Goal: Browse casually: Explore the website without a specific task or goal

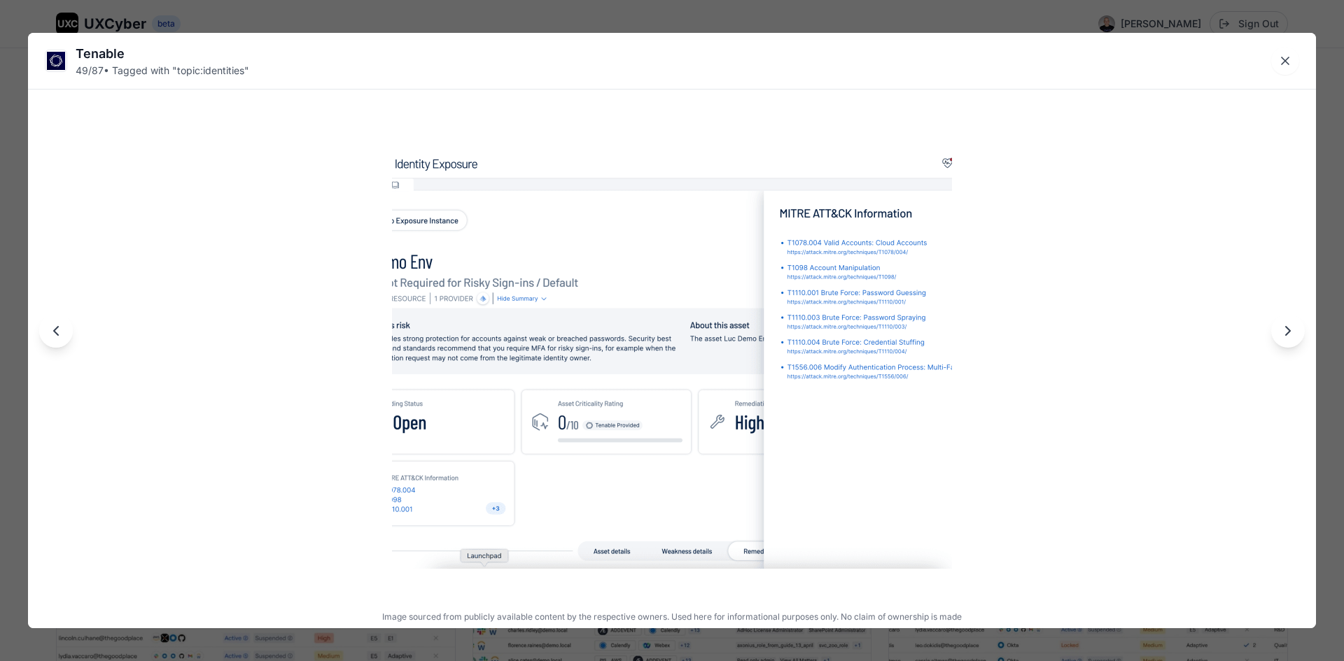
scroll to position [4933, 0]
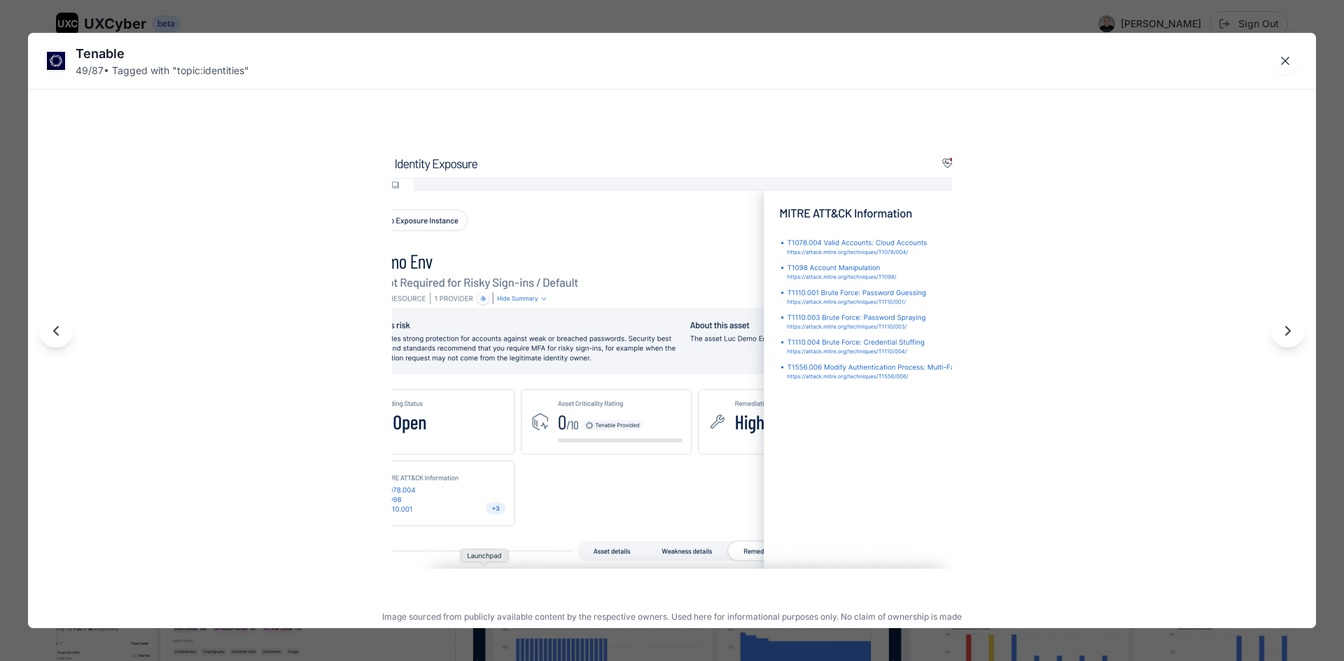
click at [1284, 339] on icon "Next image" at bounding box center [1287, 331] width 17 height 17
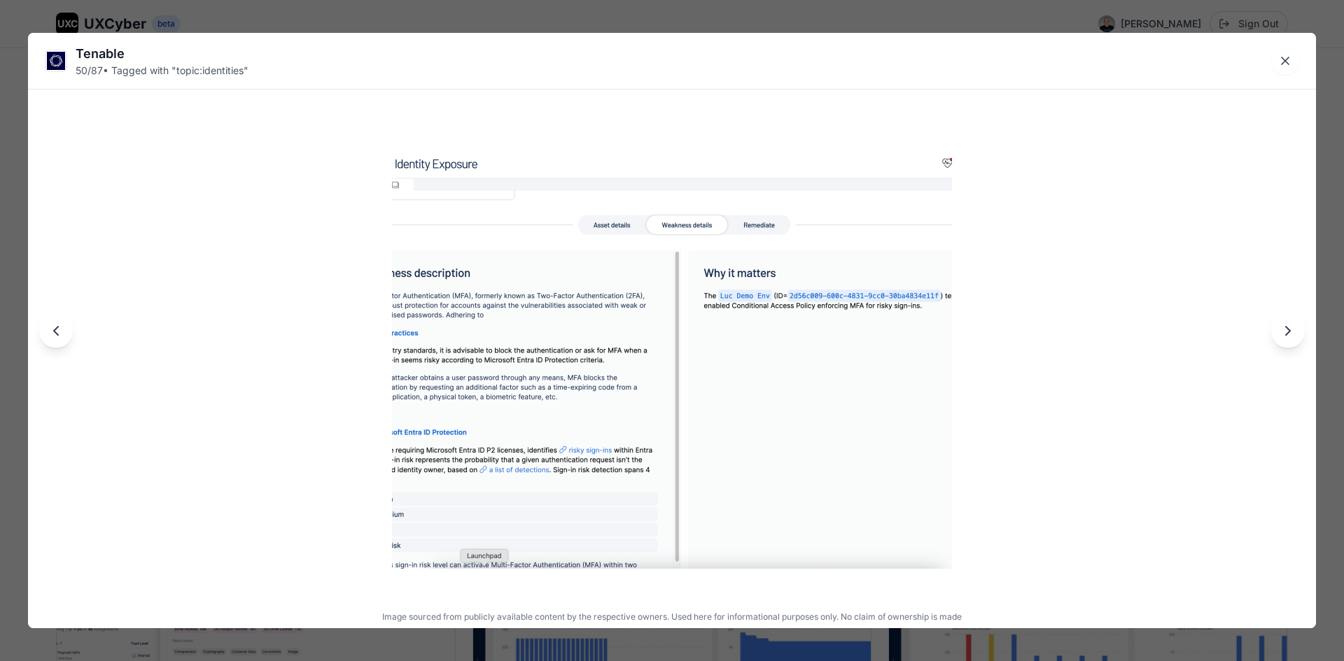
click at [1297, 344] on div at bounding box center [672, 330] width 1288 height 595
click at [1290, 335] on icon "Next image" at bounding box center [1287, 331] width 17 height 17
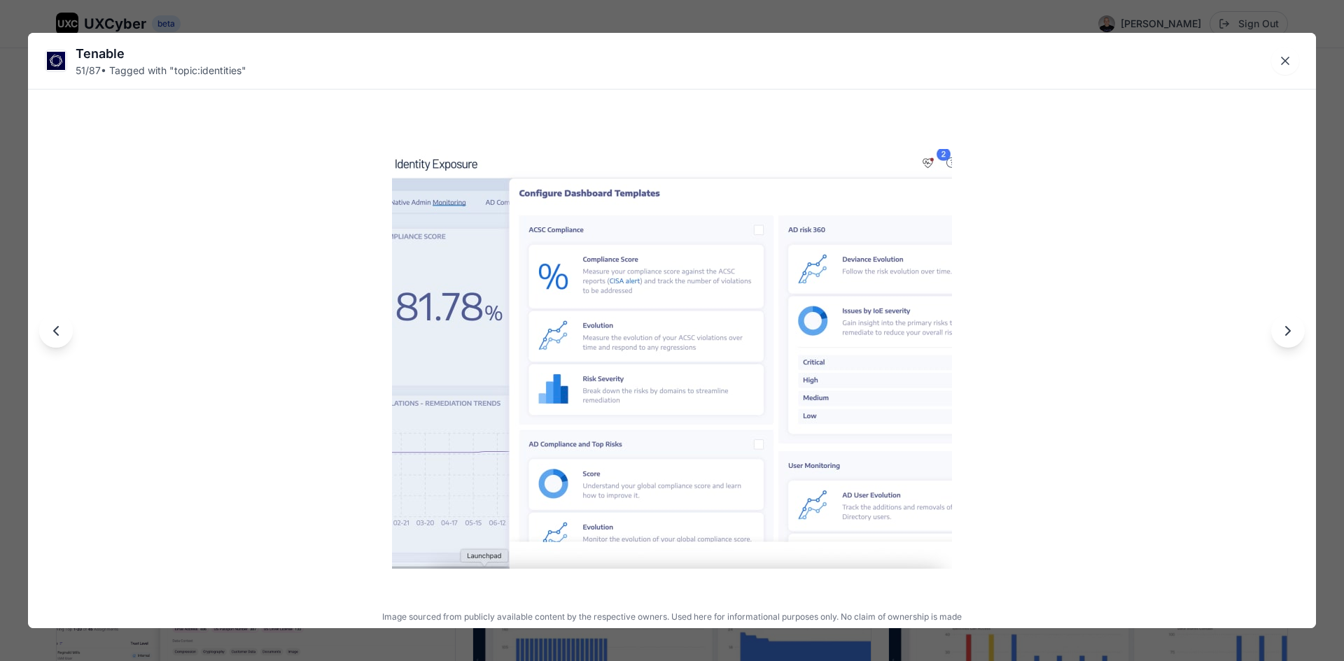
click at [1290, 335] on icon "Next image" at bounding box center [1287, 331] width 17 height 17
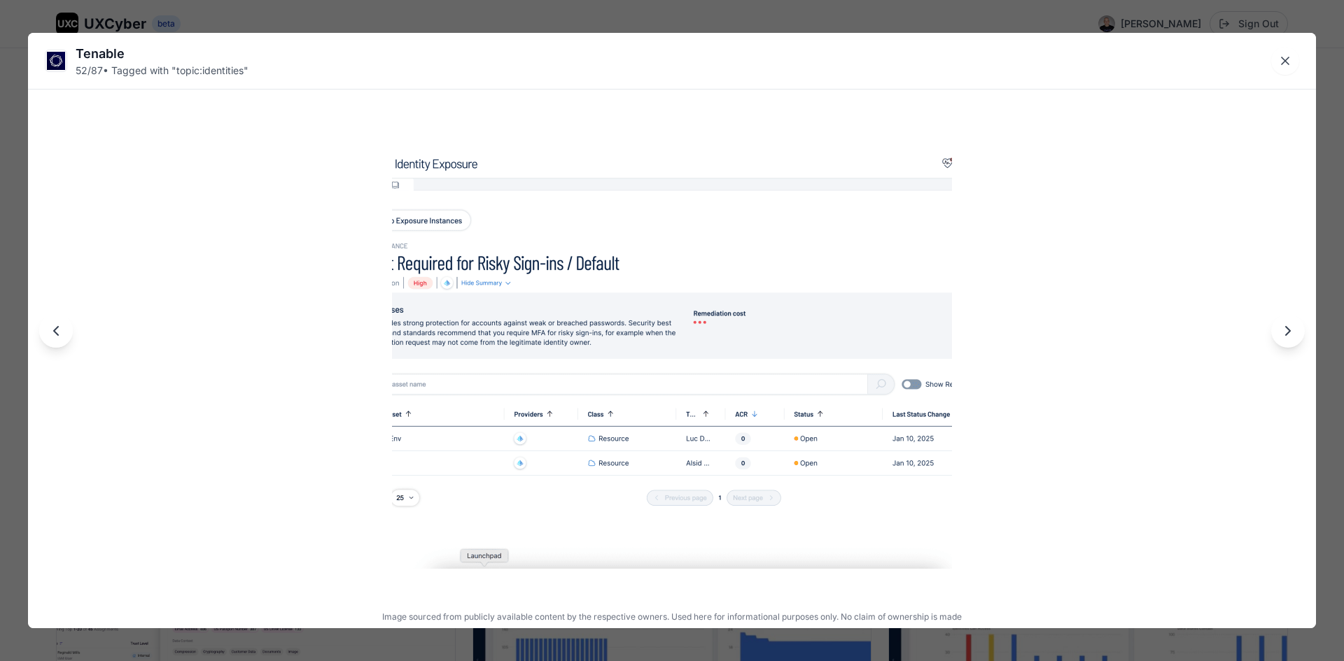
click at [1295, 327] on icon "Next image" at bounding box center [1287, 331] width 17 height 17
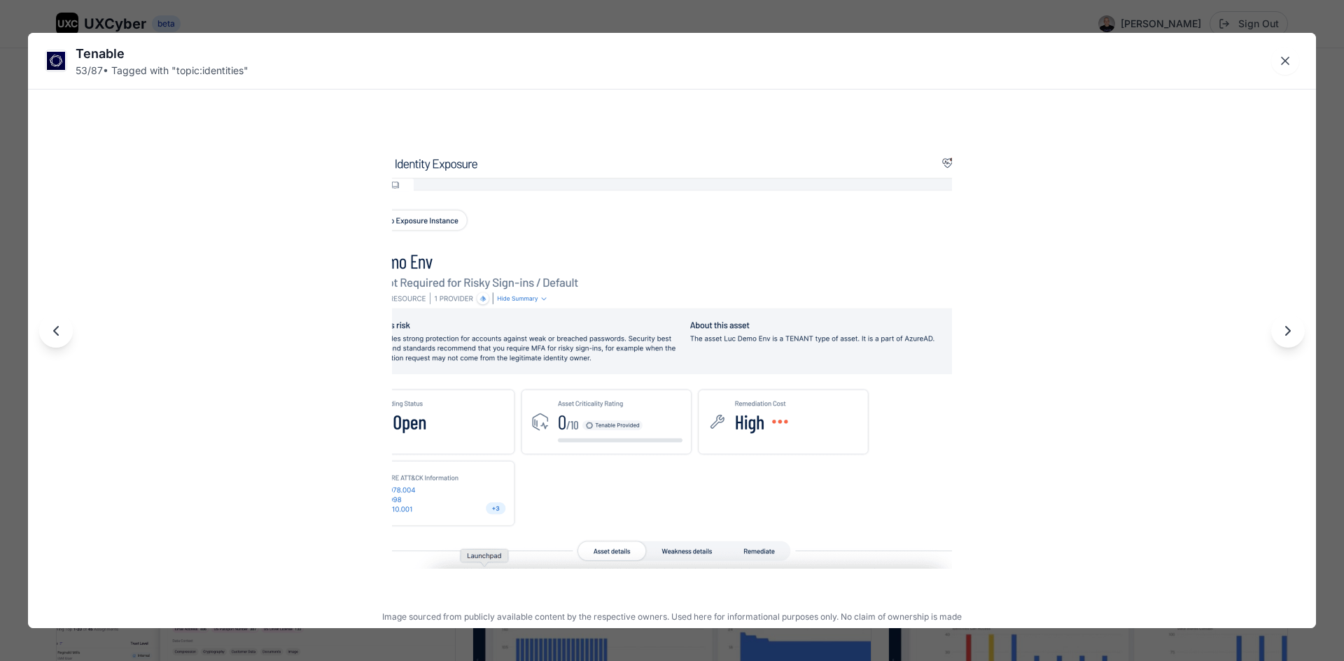
click at [1295, 327] on icon "Next image" at bounding box center [1287, 331] width 17 height 17
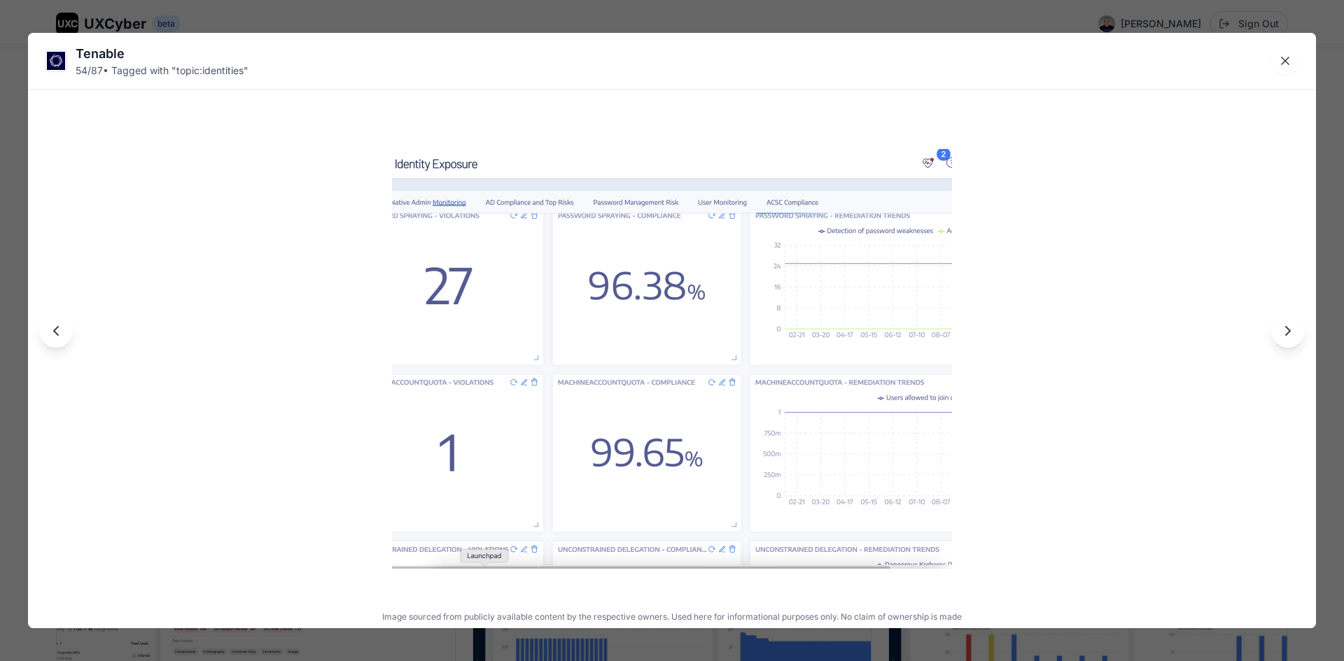
click at [1296, 327] on button "Next image" at bounding box center [1288, 331] width 34 height 34
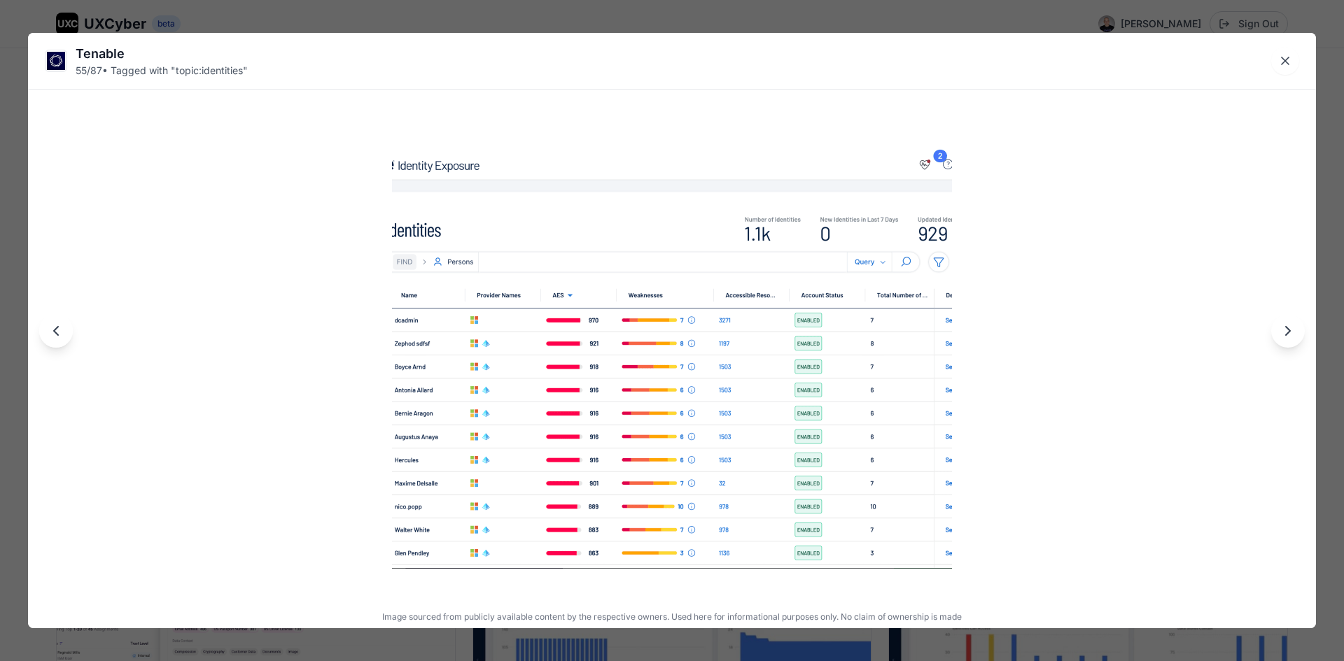
click at [1292, 334] on icon "Next image" at bounding box center [1287, 331] width 17 height 17
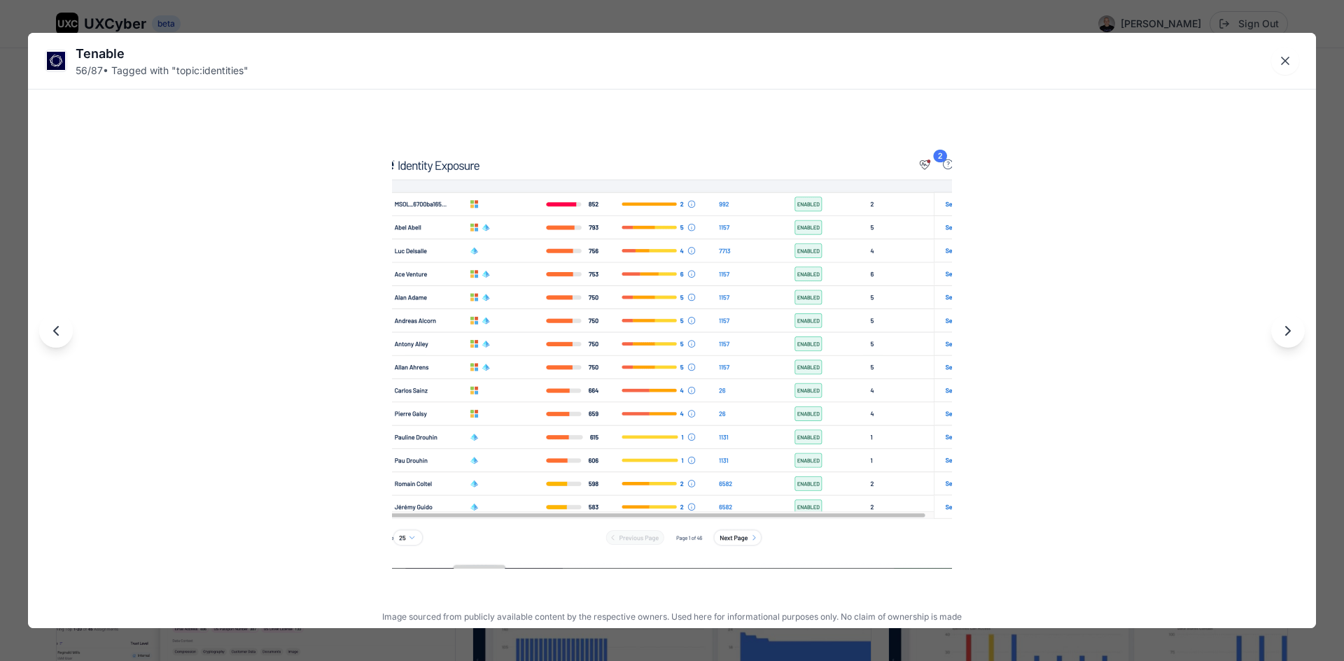
click at [1292, 334] on icon "Next image" at bounding box center [1287, 331] width 17 height 17
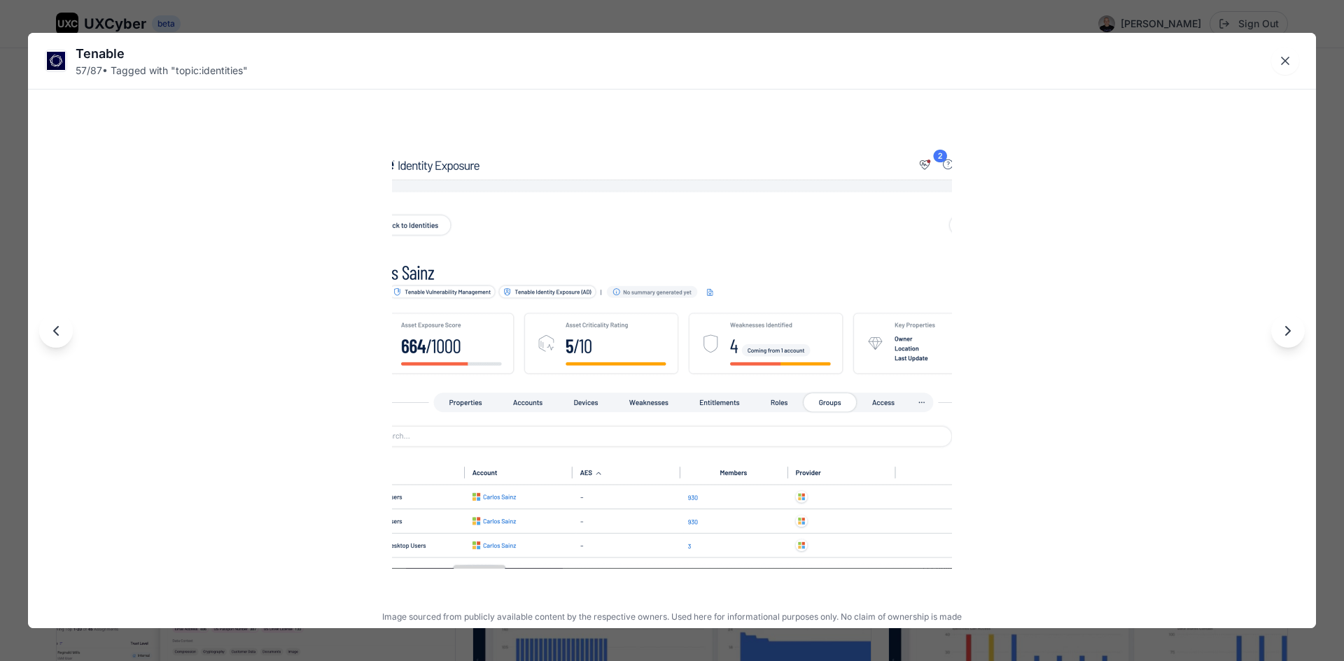
click at [1292, 334] on icon "Next image" at bounding box center [1287, 331] width 17 height 17
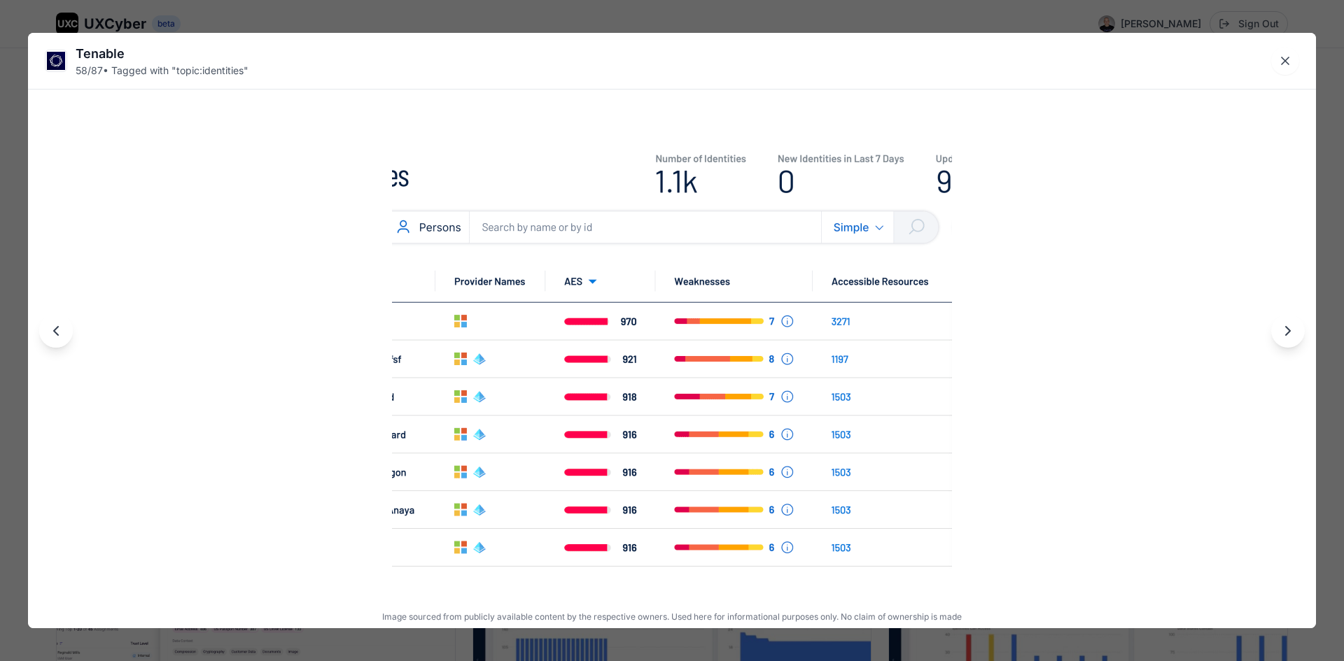
click at [1295, 332] on icon "Next image" at bounding box center [1287, 331] width 17 height 17
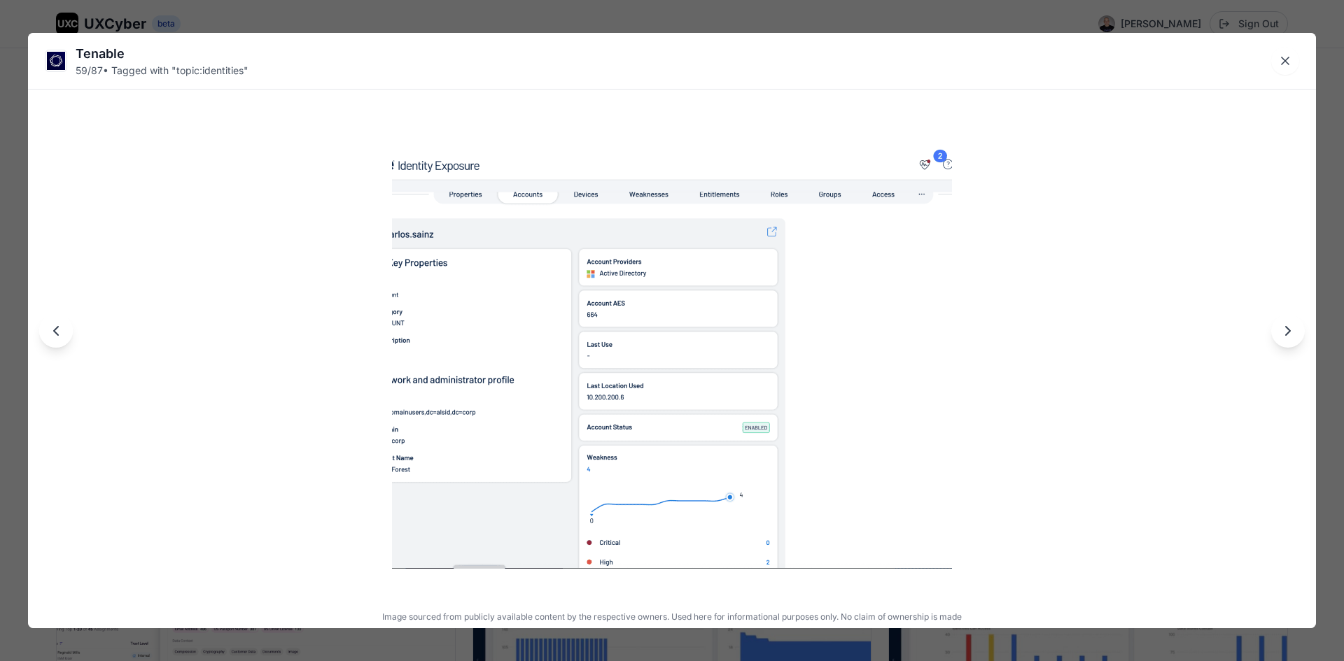
click at [1295, 332] on icon "Next image" at bounding box center [1287, 331] width 17 height 17
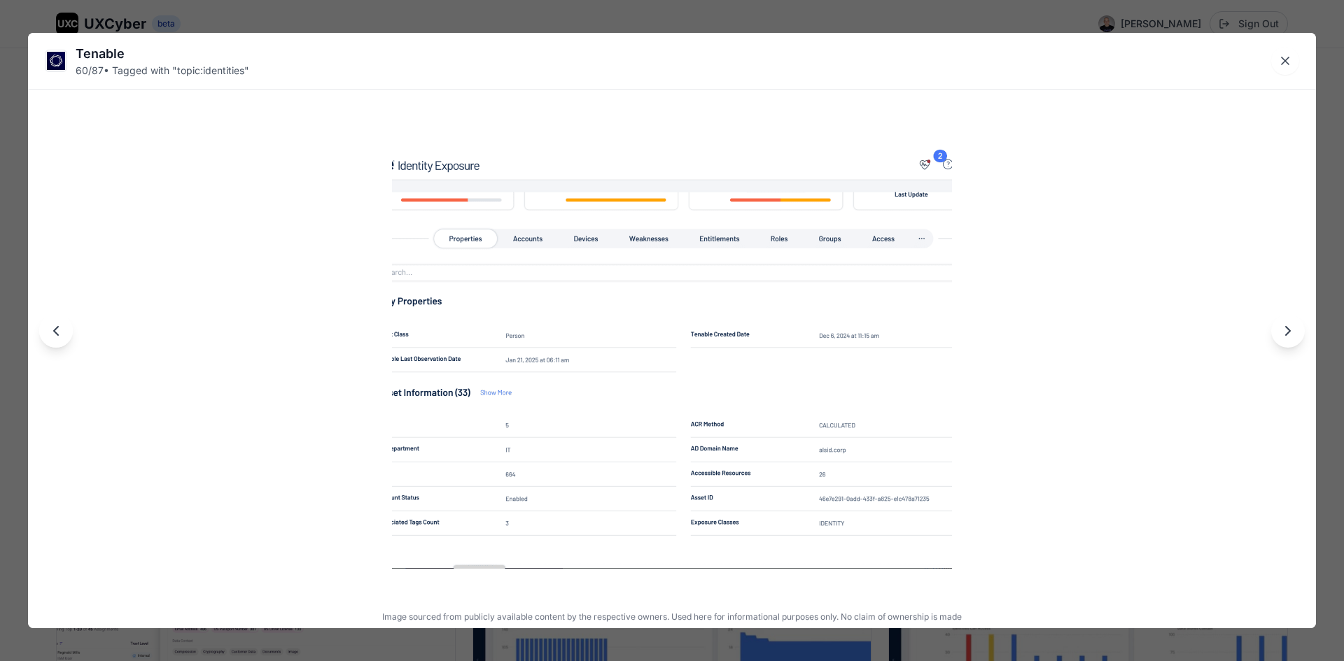
click at [1285, 340] on button "Next image" at bounding box center [1288, 331] width 34 height 34
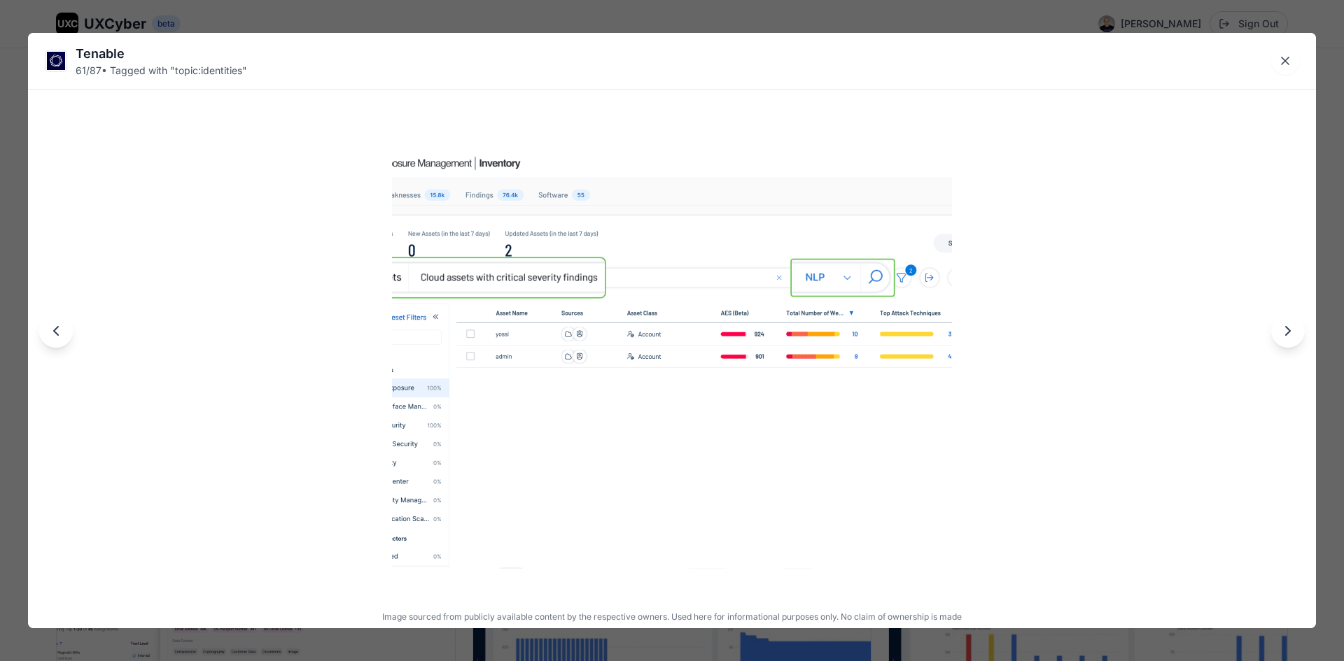
click at [1285, 340] on button "Next image" at bounding box center [1288, 331] width 34 height 34
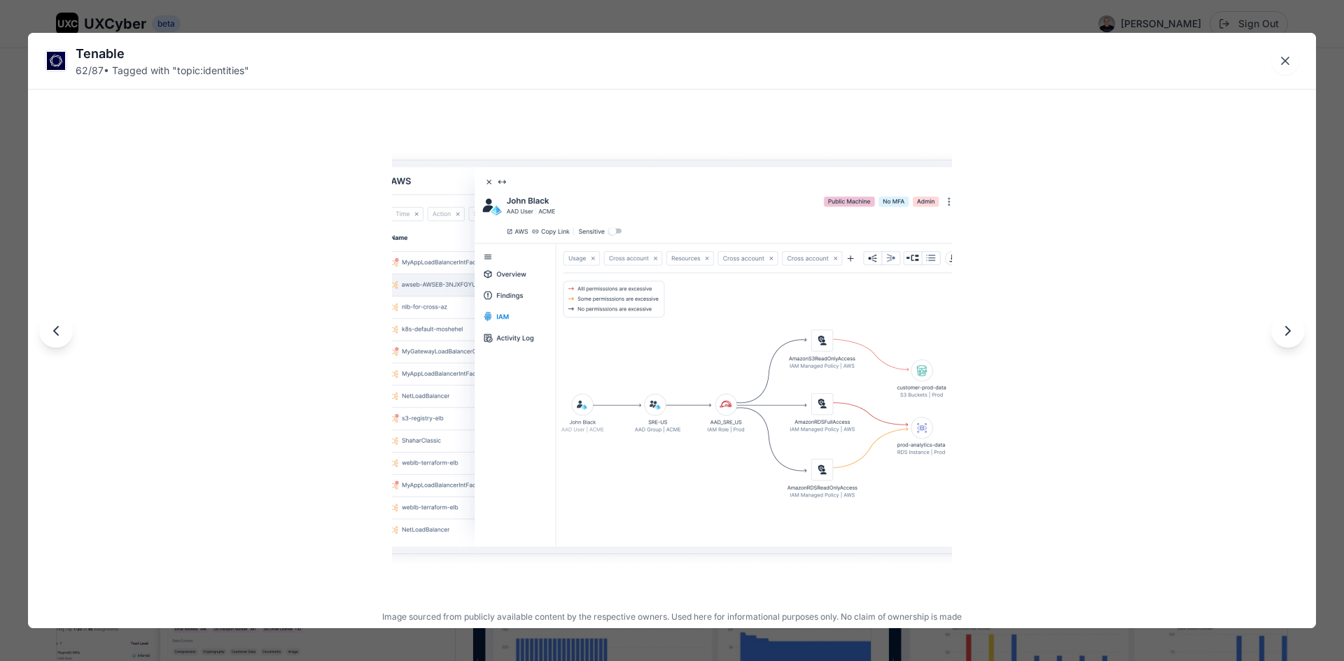
click at [1285, 340] on button "Next image" at bounding box center [1288, 331] width 34 height 34
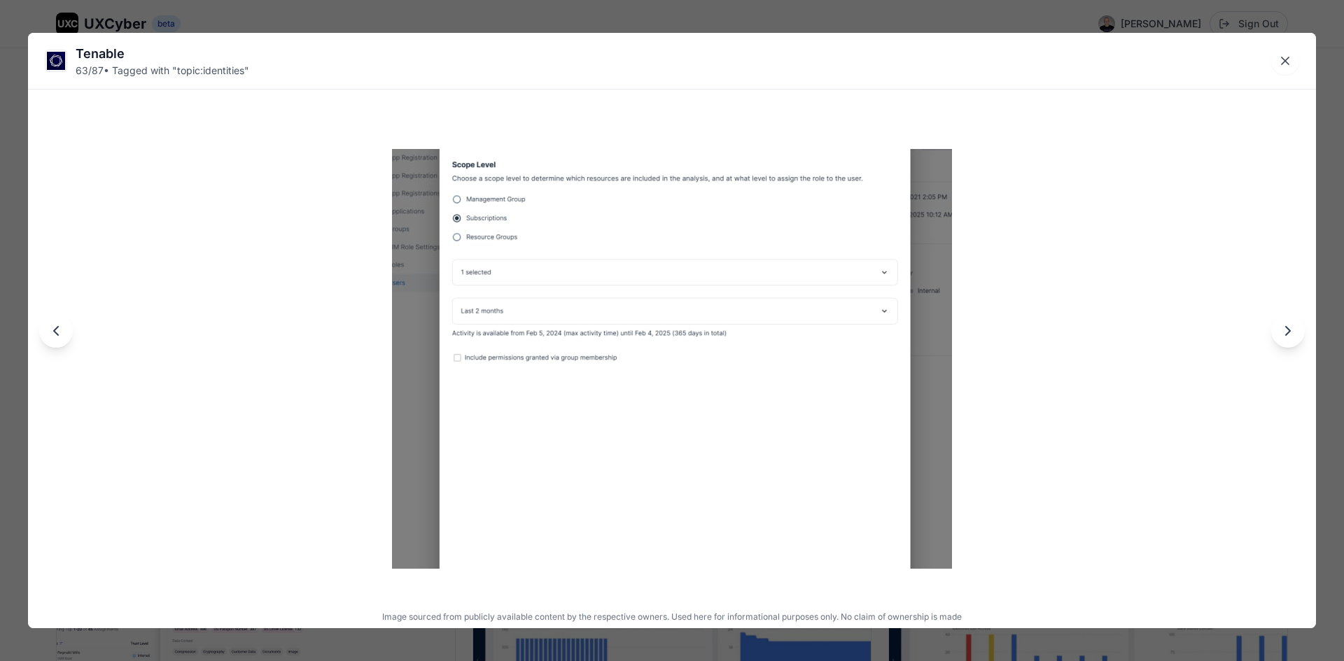
click at [1285, 340] on button "Next image" at bounding box center [1288, 331] width 34 height 34
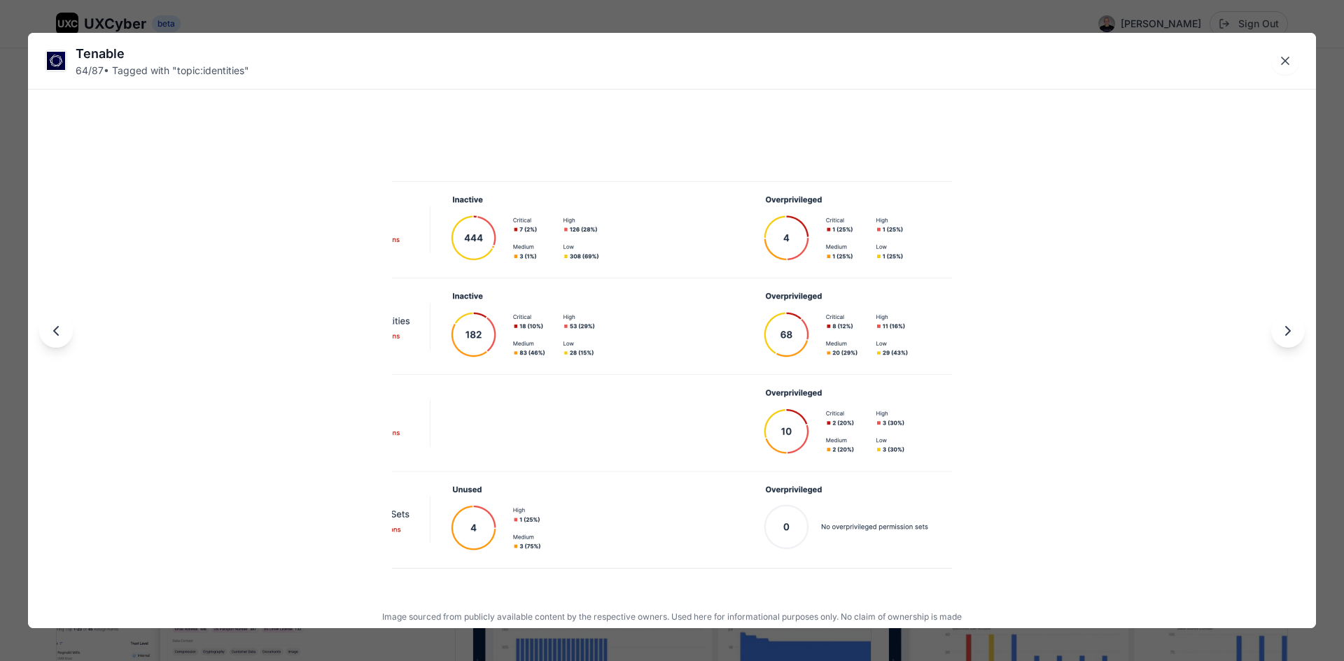
click at [1285, 340] on button "Next image" at bounding box center [1288, 331] width 34 height 34
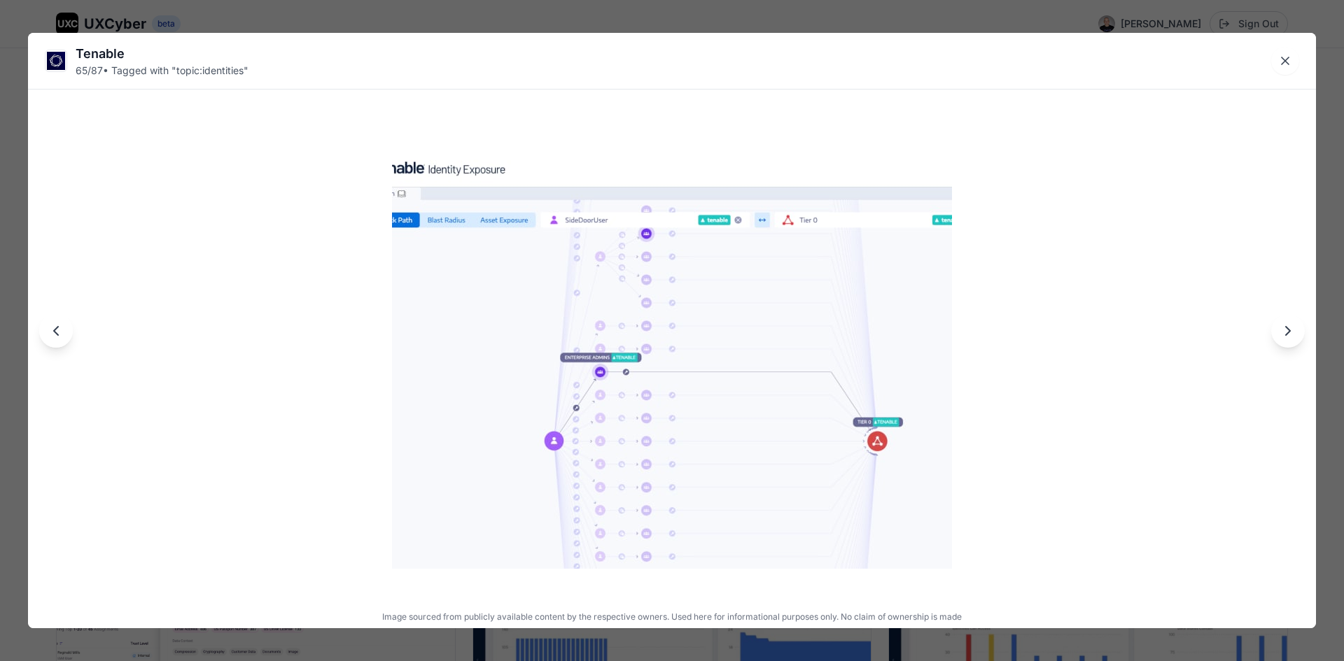
click at [1285, 341] on button "Next image" at bounding box center [1288, 331] width 34 height 34
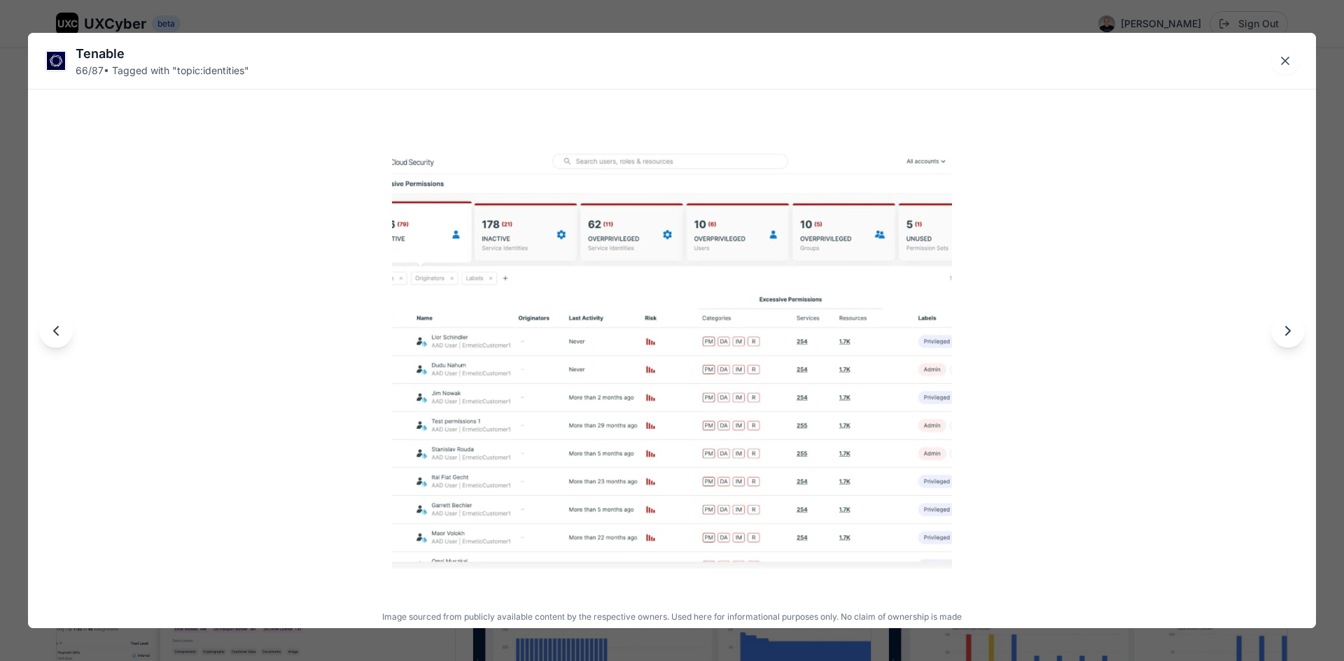
click at [1285, 344] on button "Next image" at bounding box center [1288, 331] width 34 height 34
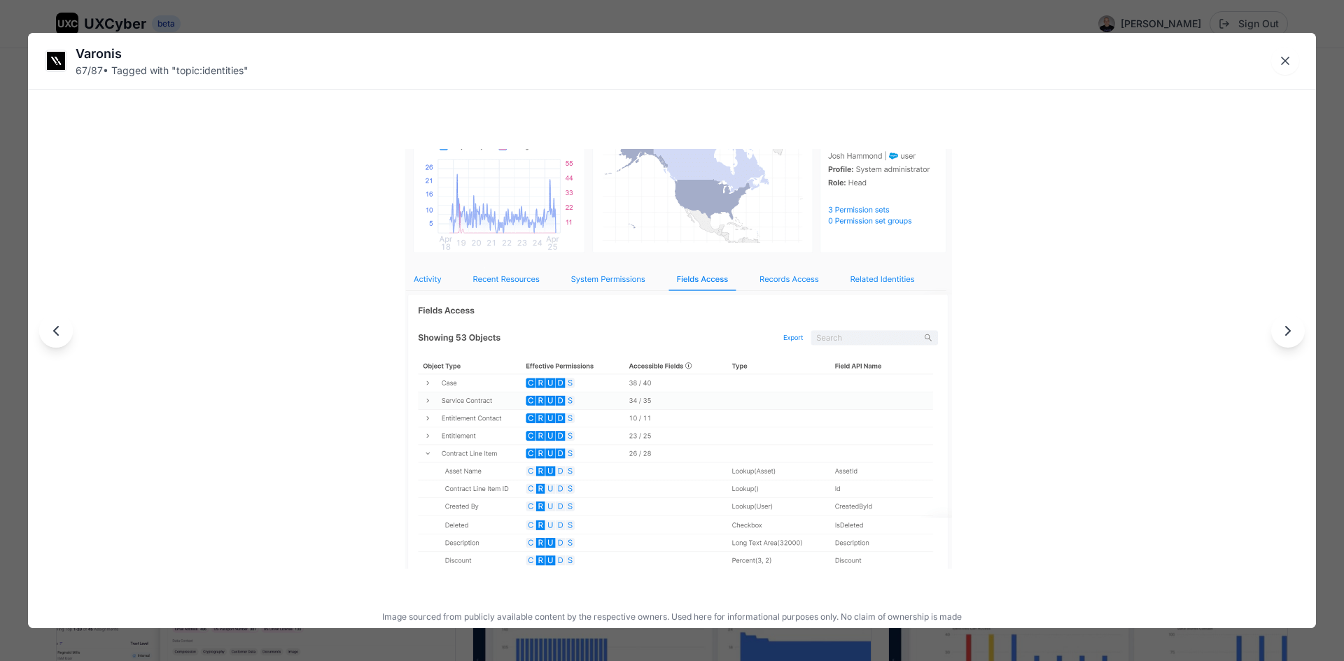
click at [1285, 344] on button "Next image" at bounding box center [1288, 331] width 34 height 34
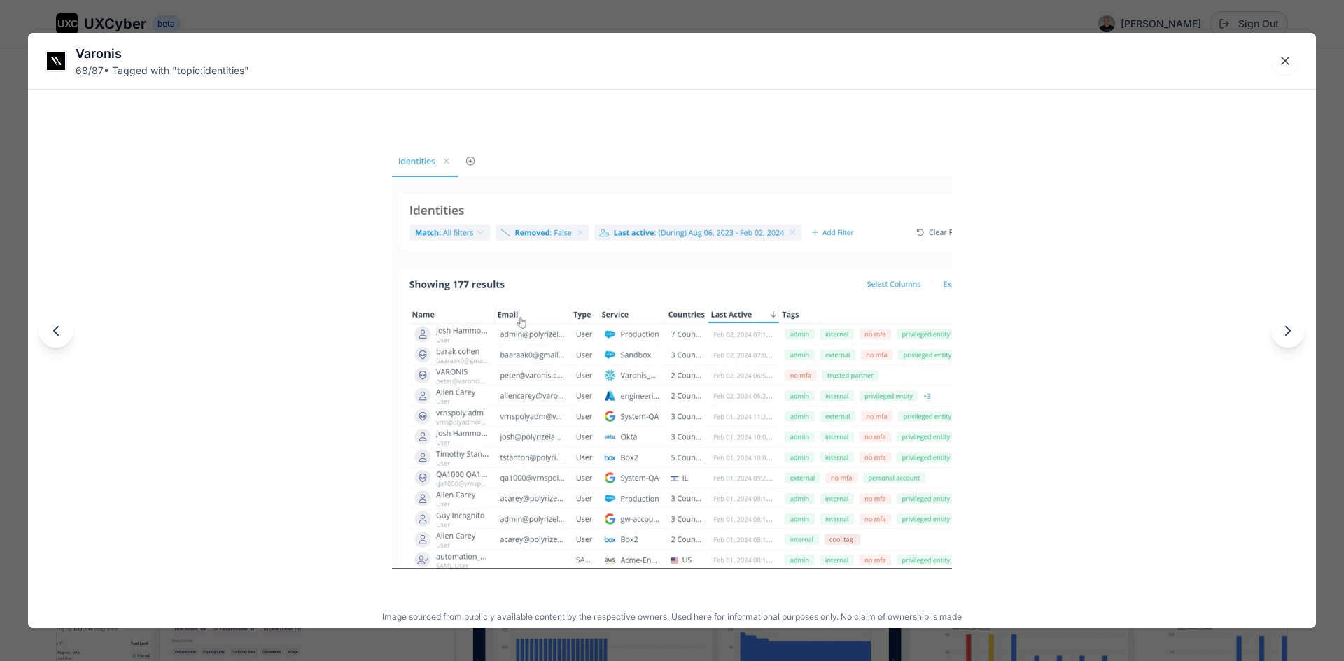
click at [1293, 338] on icon "Next image" at bounding box center [1287, 331] width 17 height 17
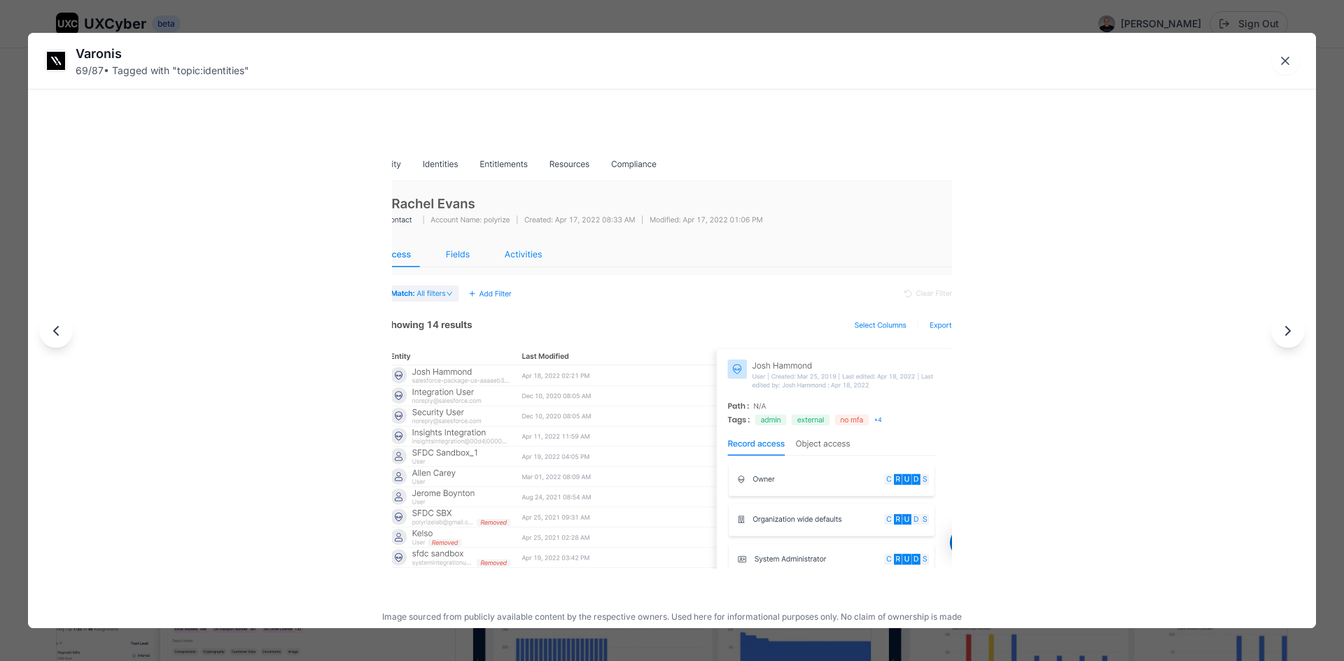
click at [1292, 348] on div at bounding box center [672, 330] width 1288 height 595
click at [1287, 332] on icon "Next image" at bounding box center [1287, 331] width 17 height 17
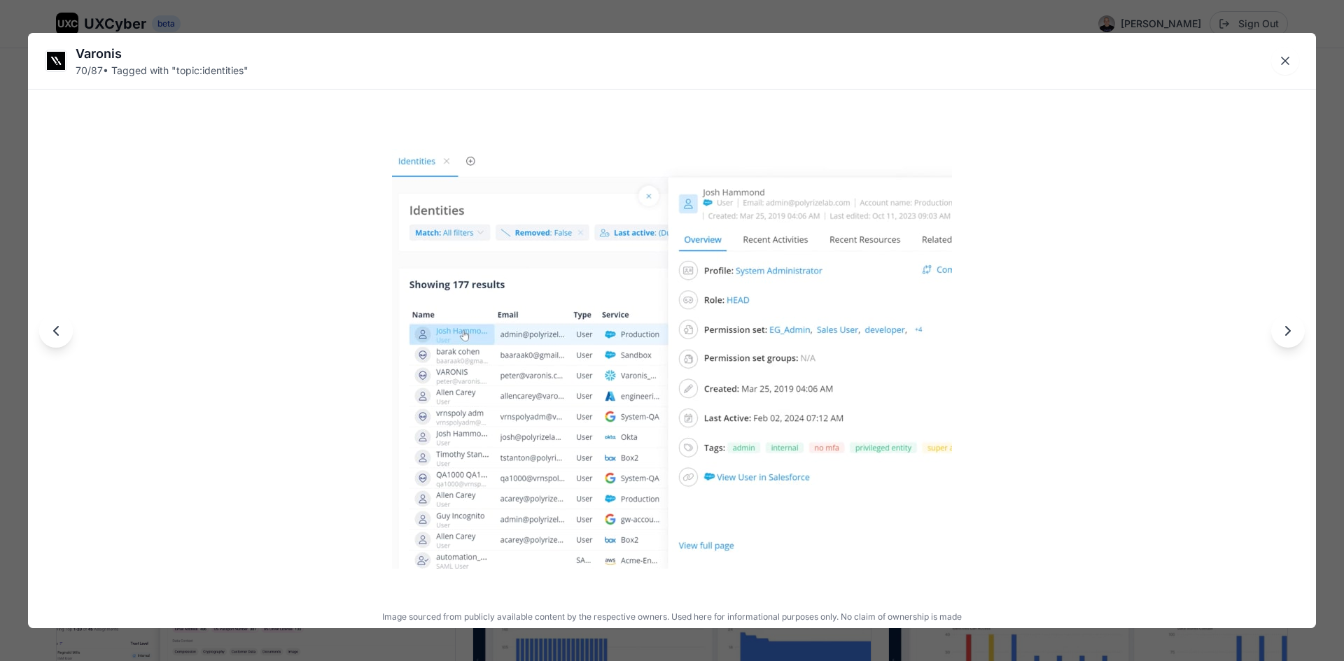
click at [1289, 336] on icon "Next image" at bounding box center [1287, 331] width 17 height 17
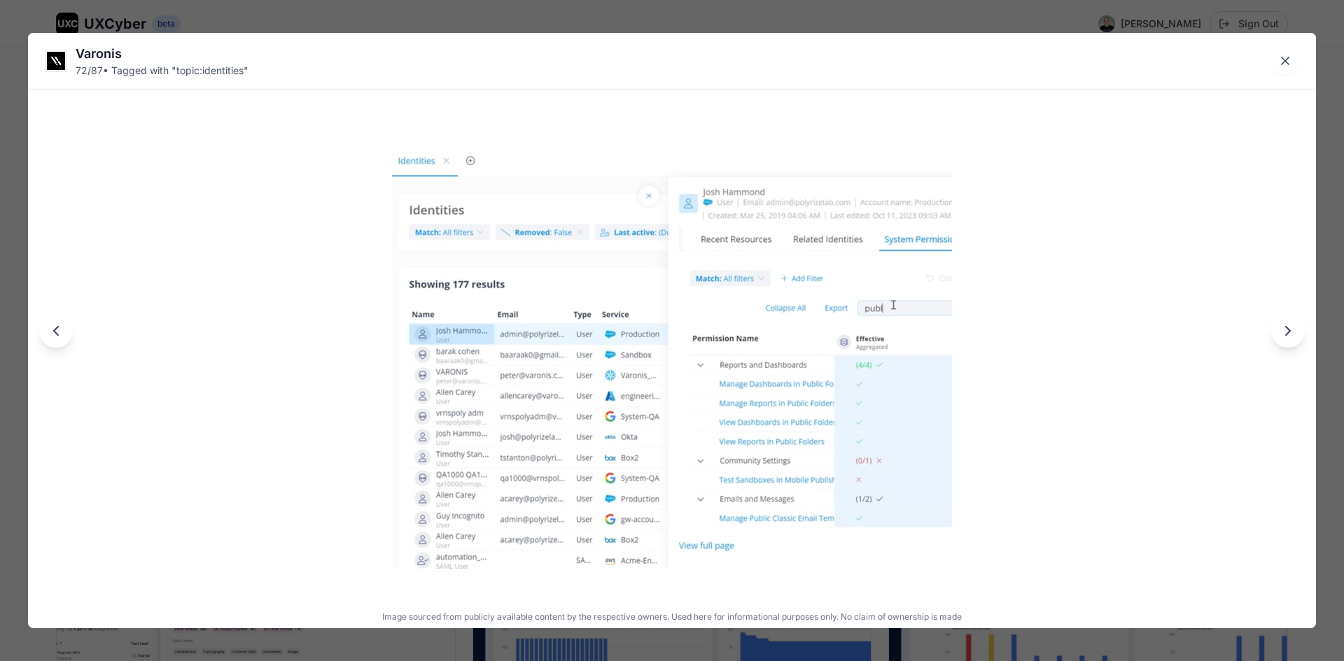
click at [1288, 336] on icon "Next image" at bounding box center [1287, 331] width 17 height 17
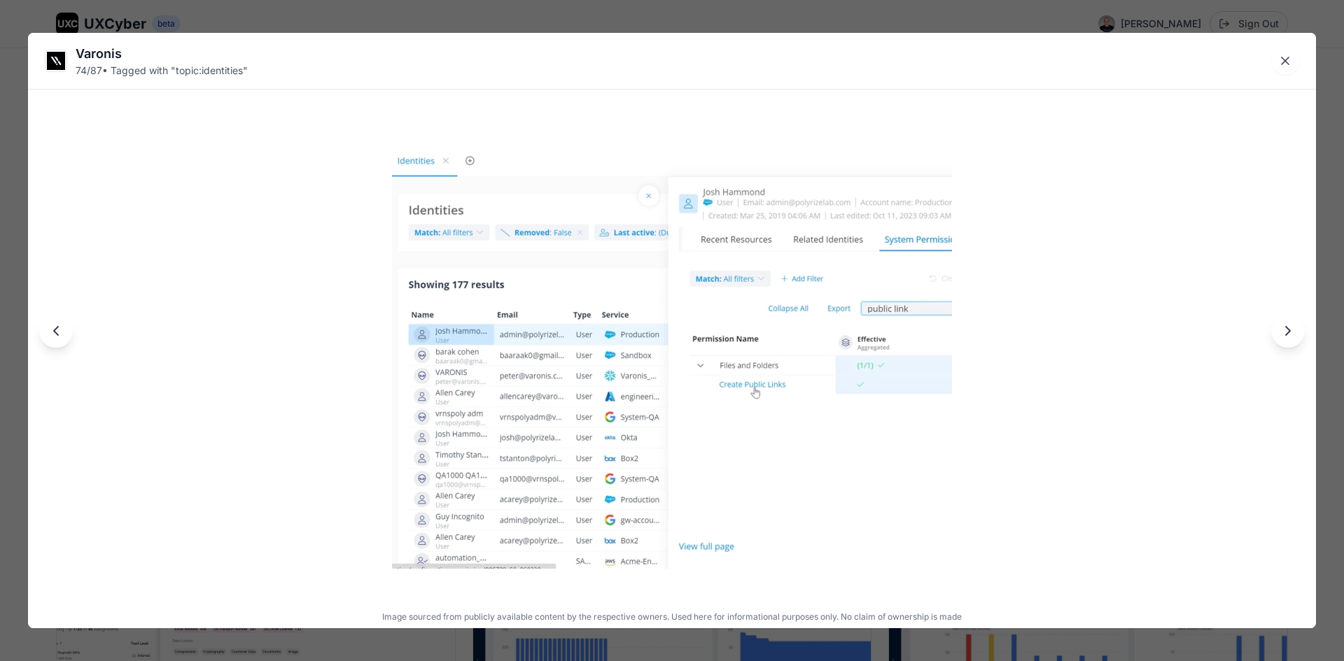
click at [1288, 336] on icon "Next image" at bounding box center [1287, 331] width 17 height 17
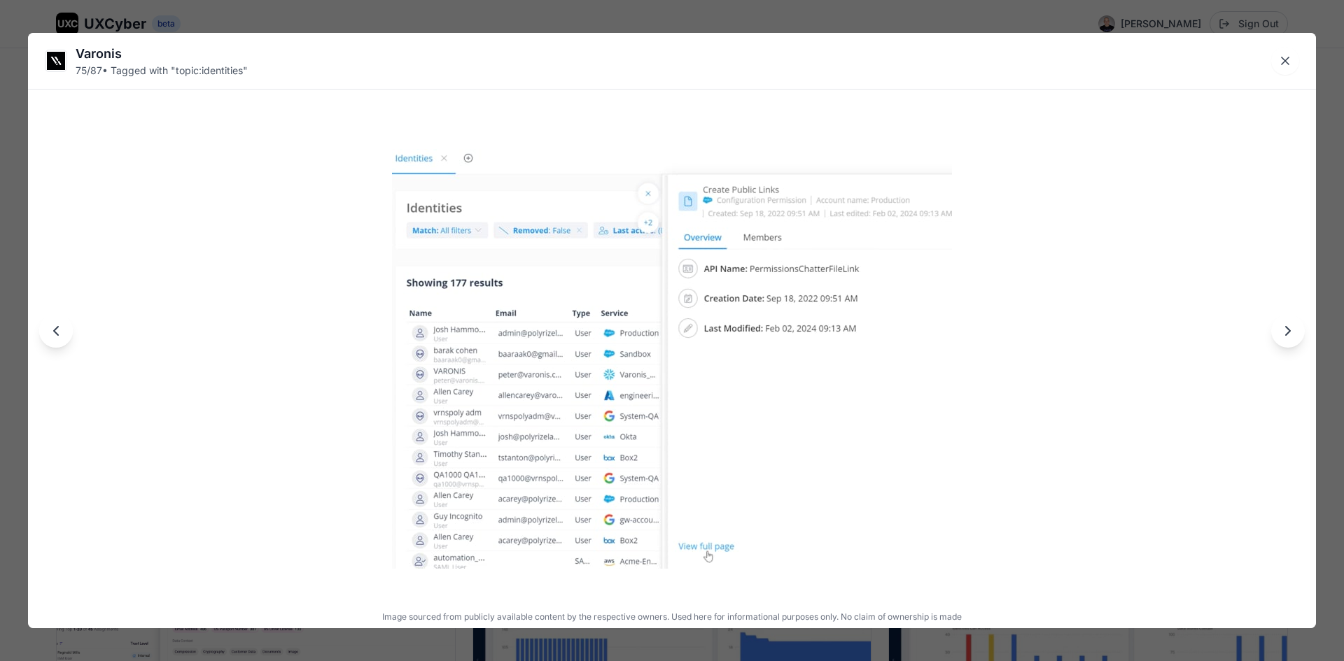
click at [1288, 336] on icon "Next image" at bounding box center [1287, 331] width 17 height 17
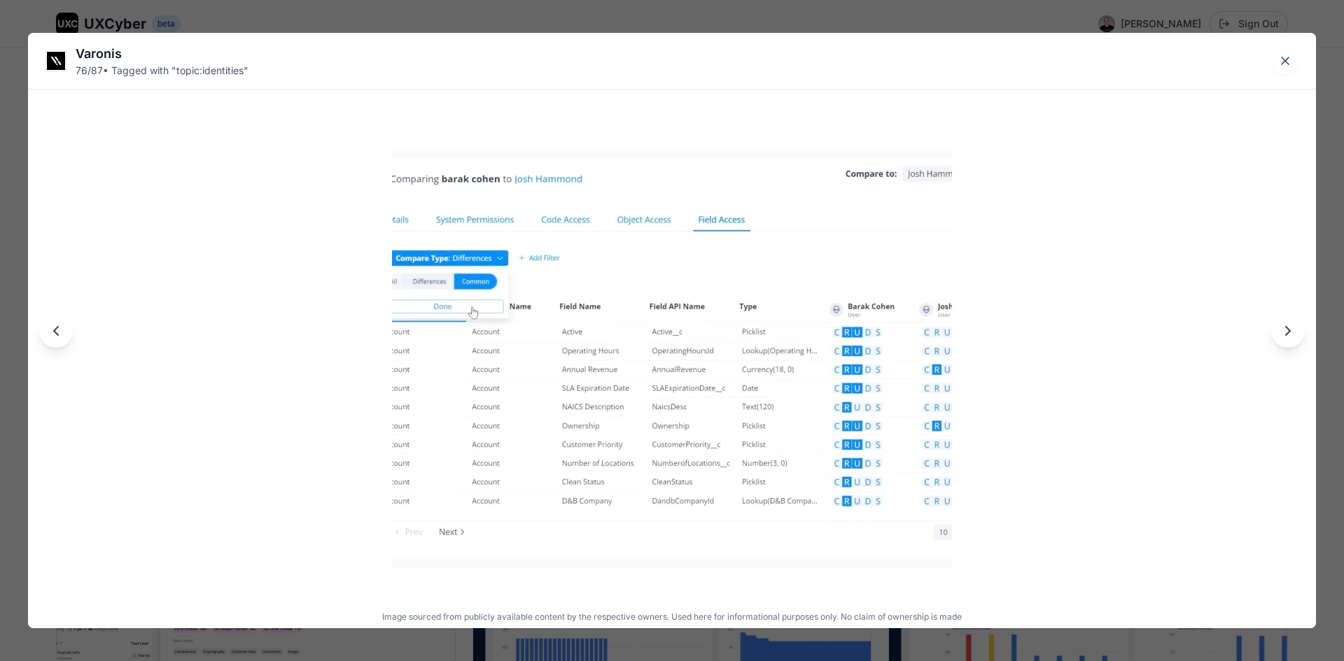
click at [1288, 336] on icon "Next image" at bounding box center [1287, 331] width 17 height 17
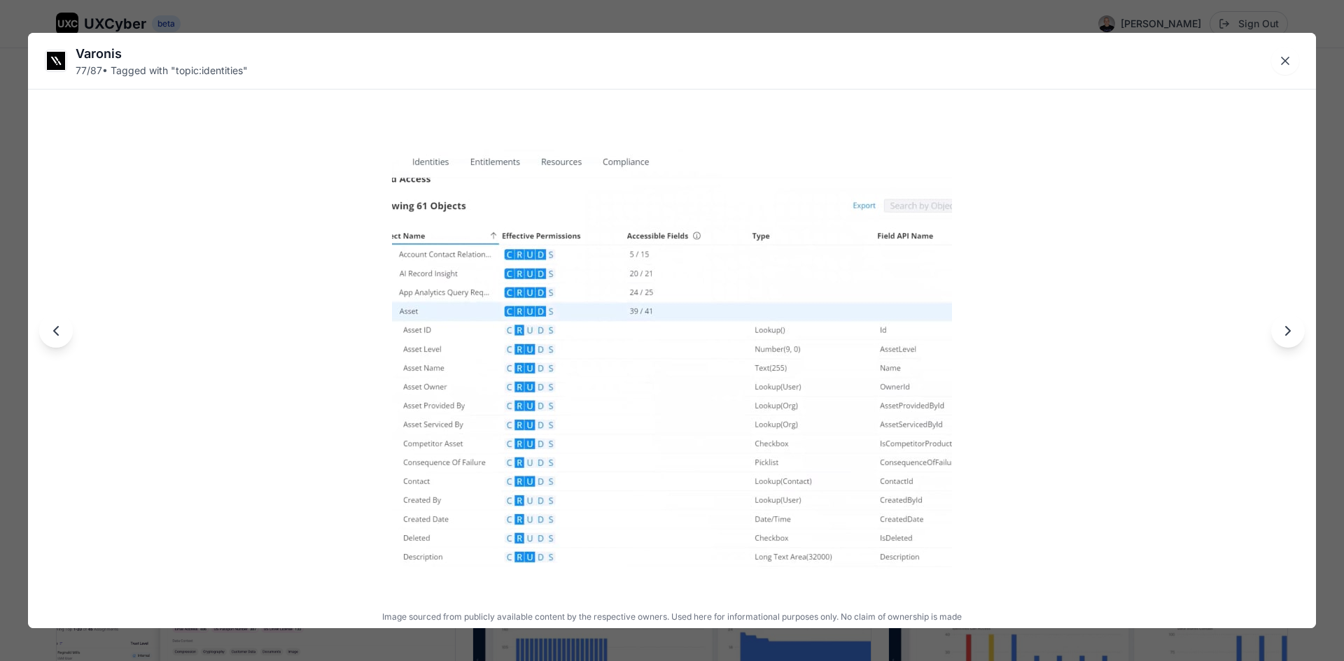
click at [1288, 336] on icon "Next image" at bounding box center [1287, 331] width 17 height 17
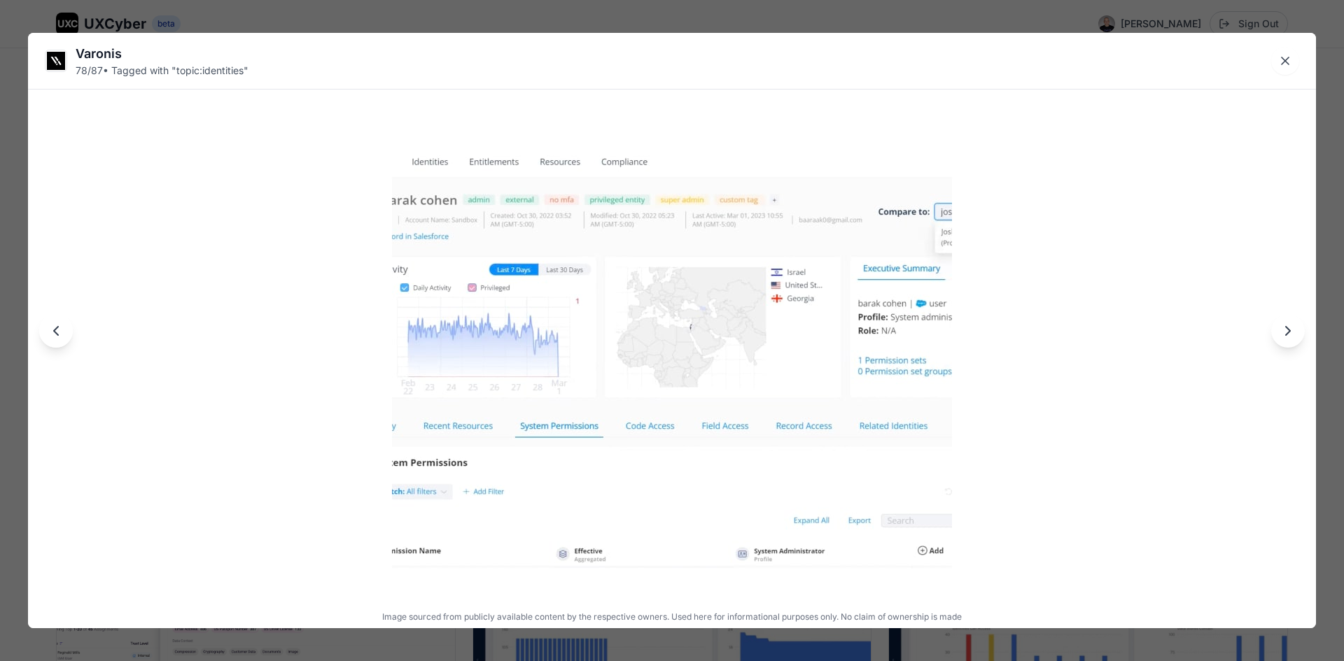
click at [1288, 336] on icon "Next image" at bounding box center [1287, 331] width 17 height 17
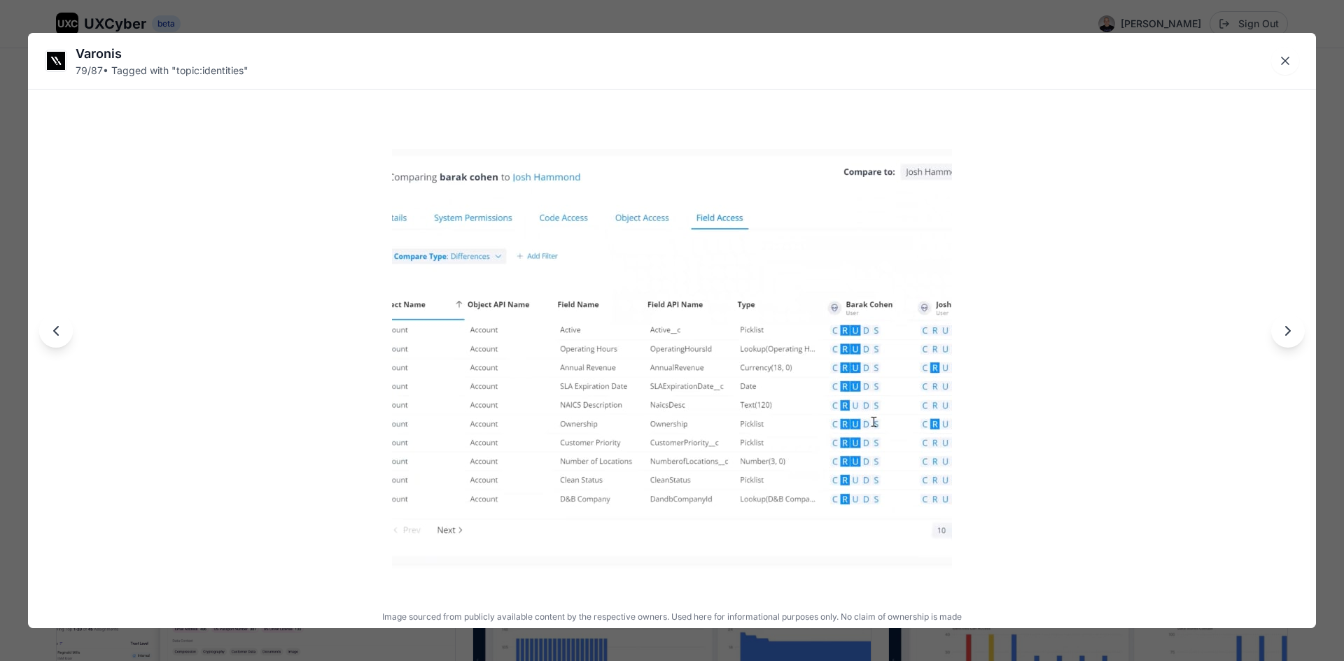
click at [1288, 336] on icon "Next image" at bounding box center [1287, 331] width 17 height 17
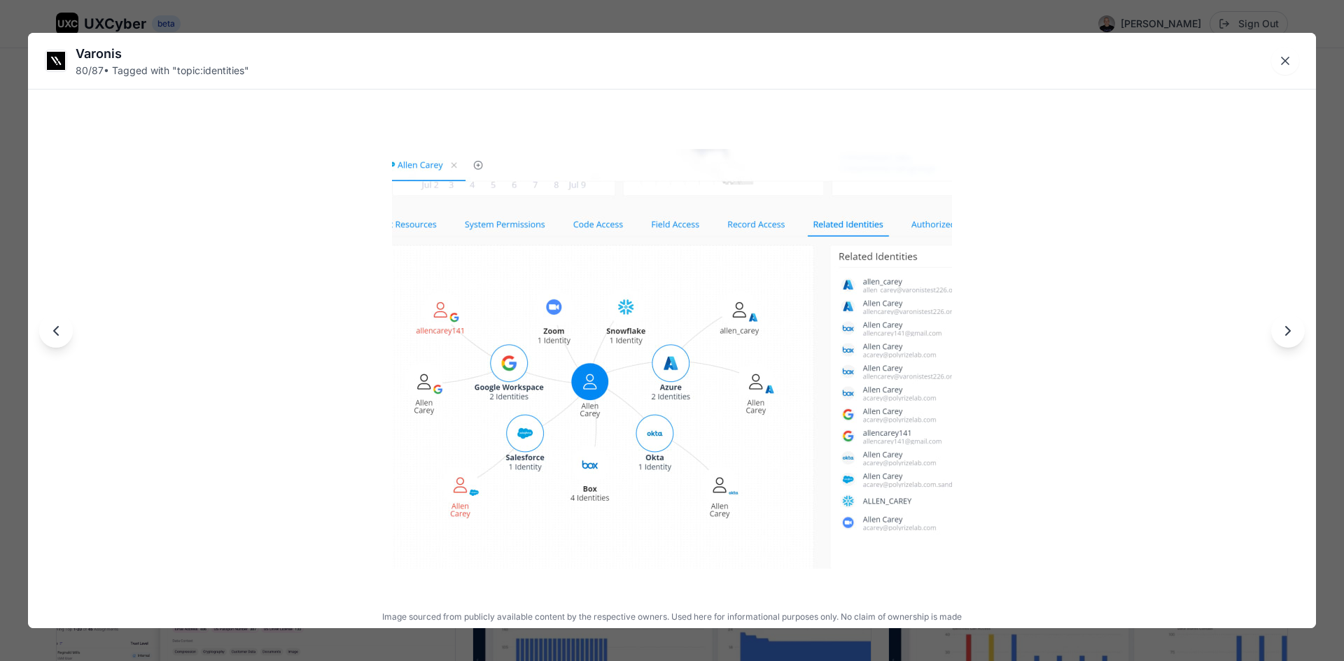
click at [1288, 336] on icon "Next image" at bounding box center [1287, 331] width 17 height 17
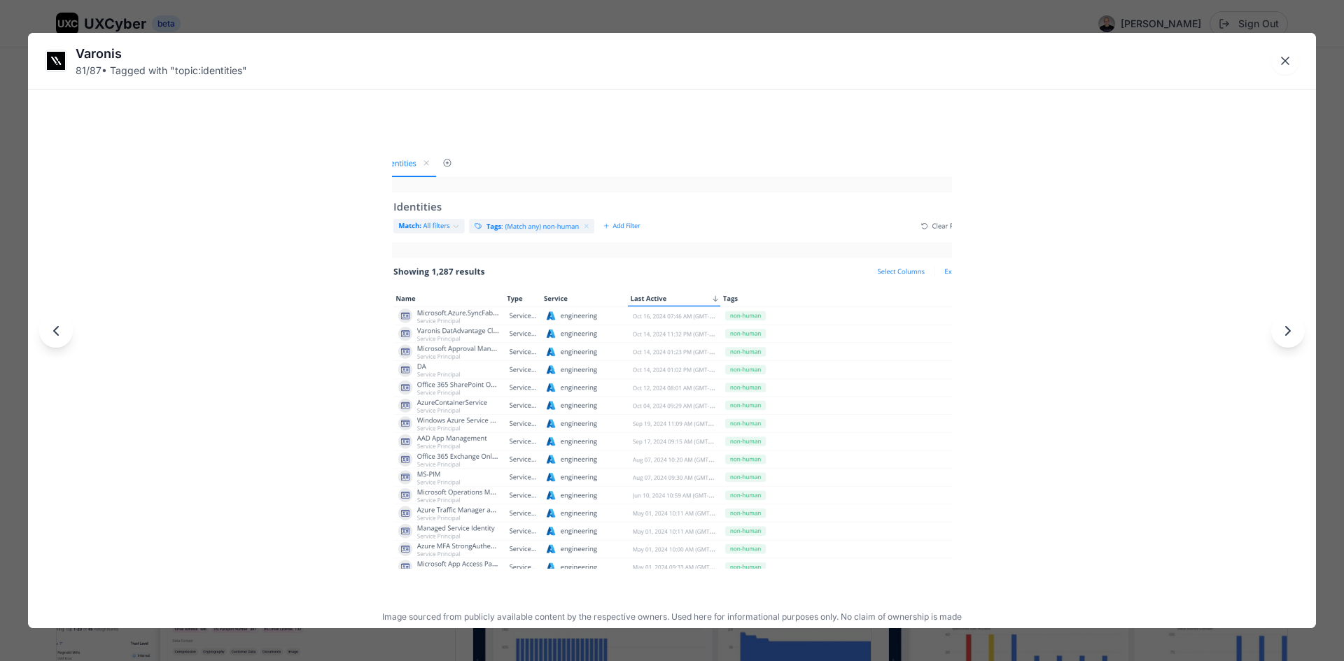
click at [1285, 337] on icon "Next image" at bounding box center [1287, 331] width 17 height 17
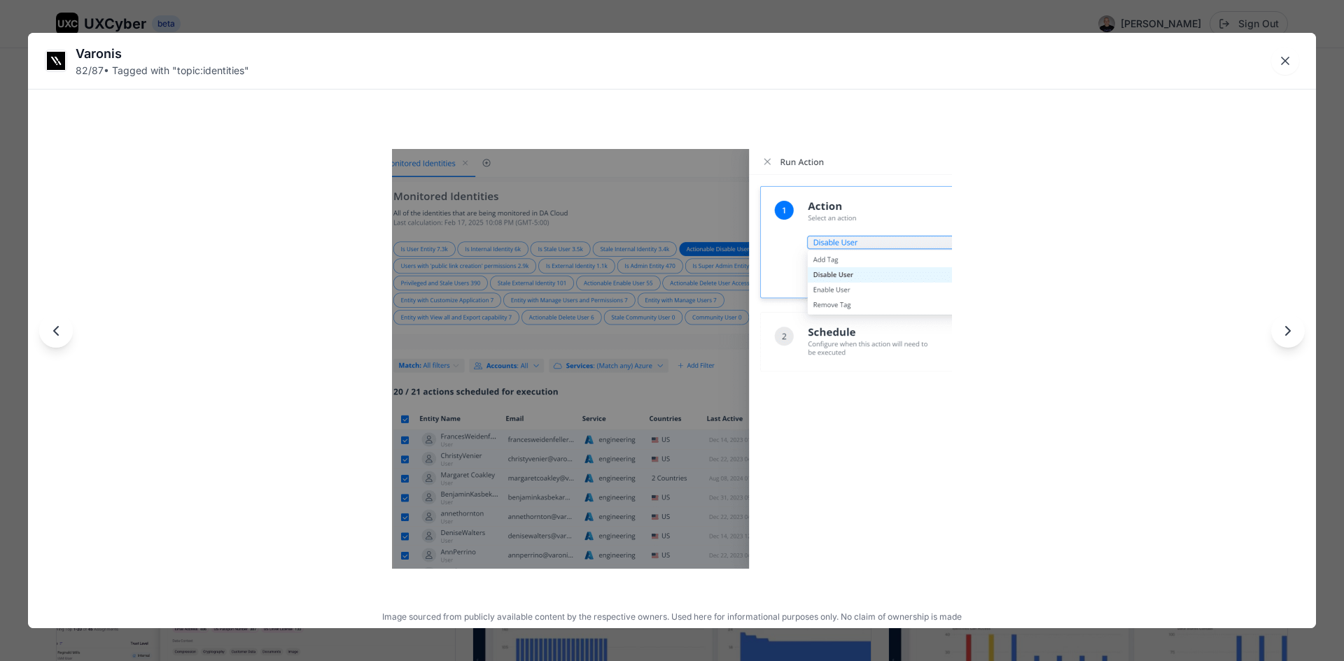
click at [1285, 338] on icon "Next image" at bounding box center [1287, 331] width 17 height 17
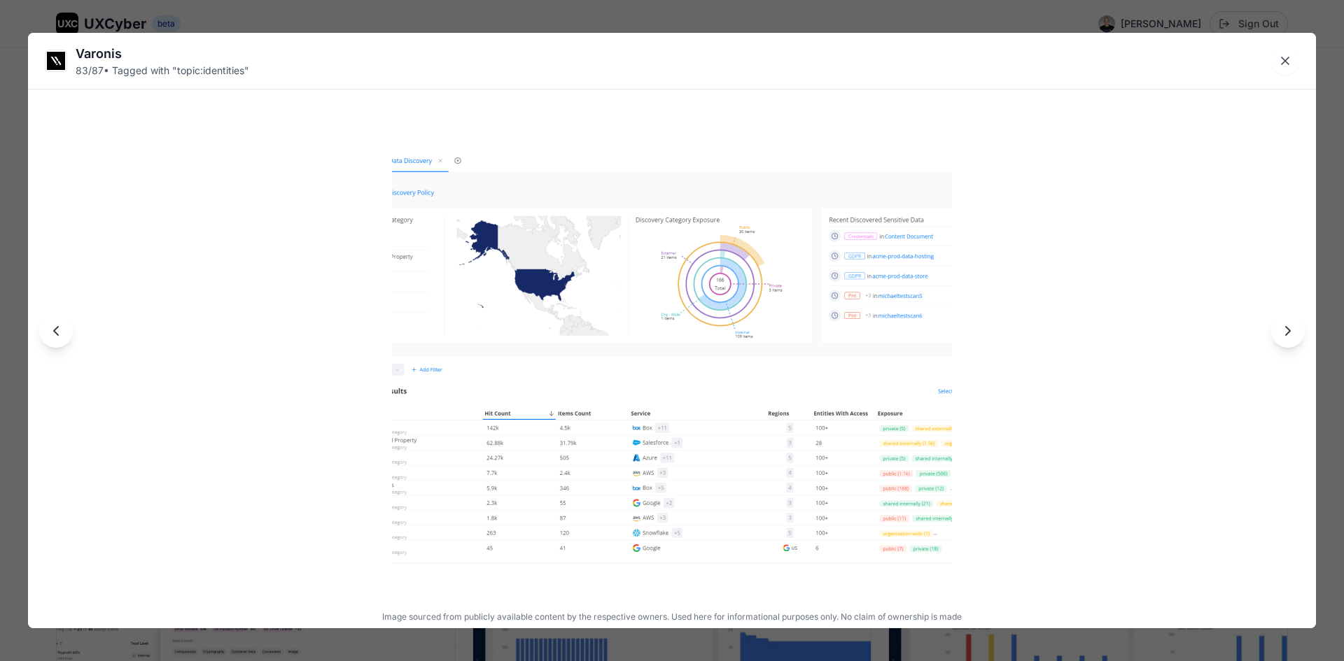
click at [1279, 334] on icon "Next image" at bounding box center [1287, 331] width 17 height 17
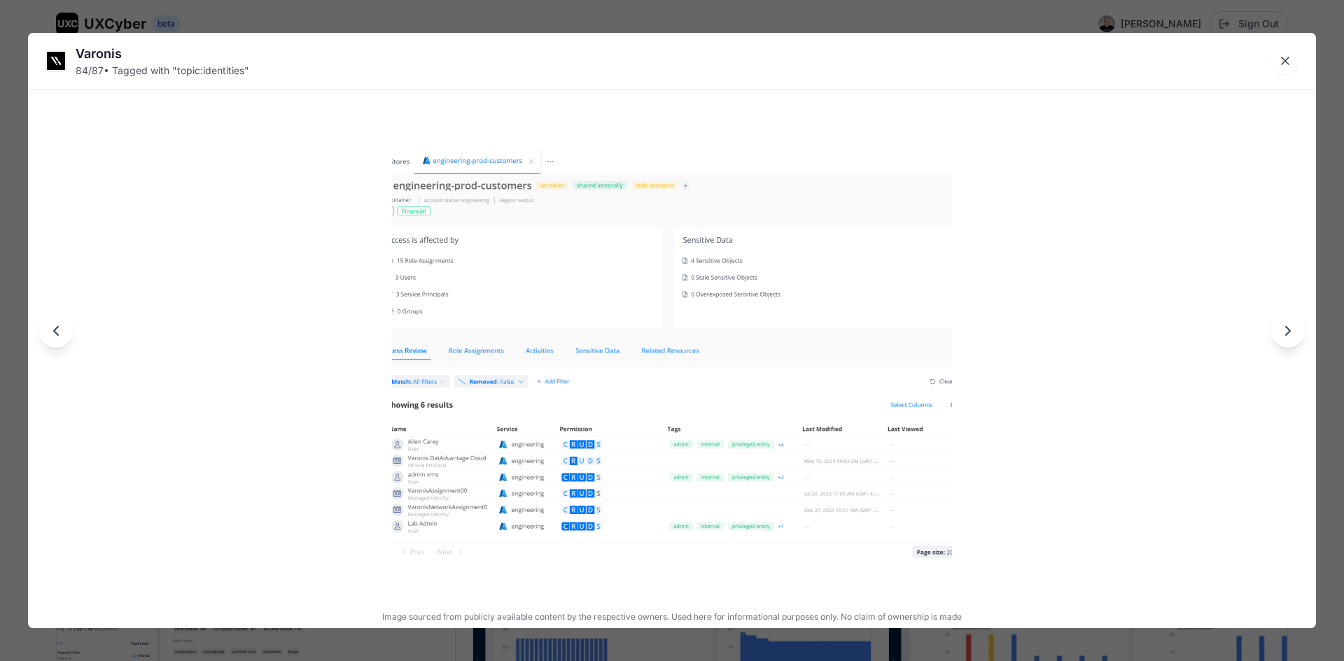
click at [1282, 332] on icon "Next image" at bounding box center [1287, 331] width 17 height 17
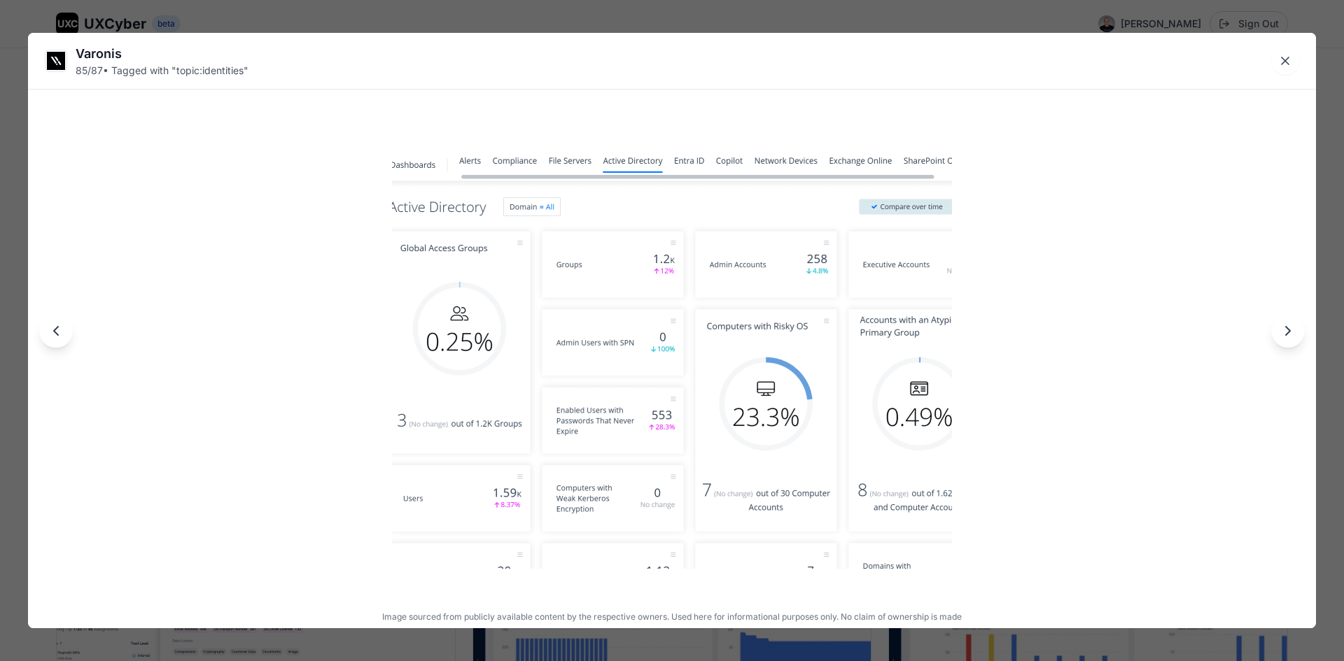
click at [1282, 332] on icon "Next image" at bounding box center [1287, 331] width 17 height 17
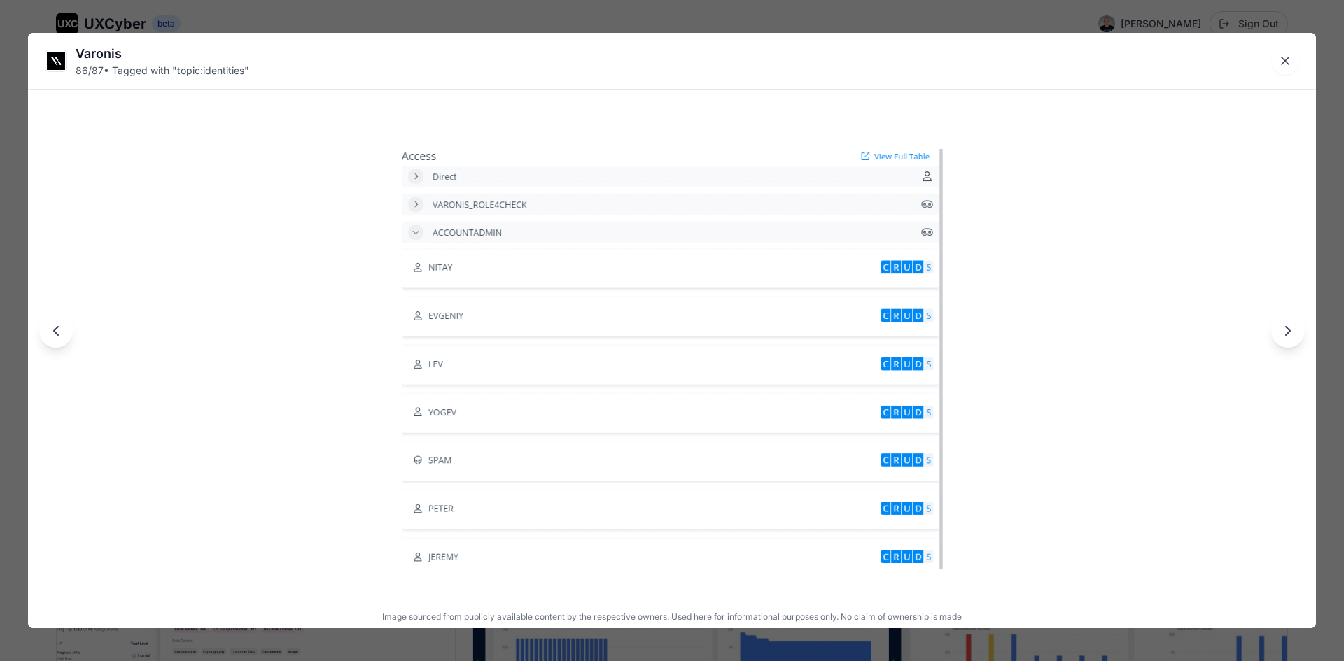
click at [1282, 332] on icon "Next image" at bounding box center [1287, 331] width 17 height 17
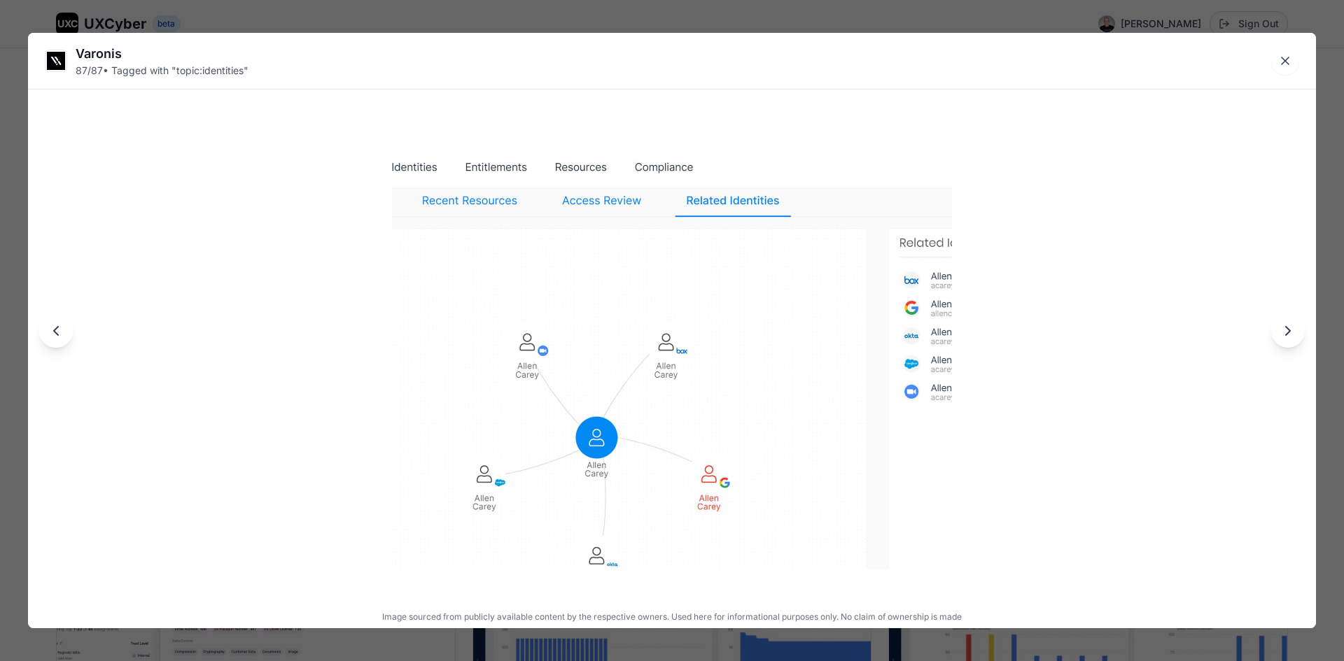
click at [1282, 332] on icon "Next image" at bounding box center [1287, 331] width 17 height 17
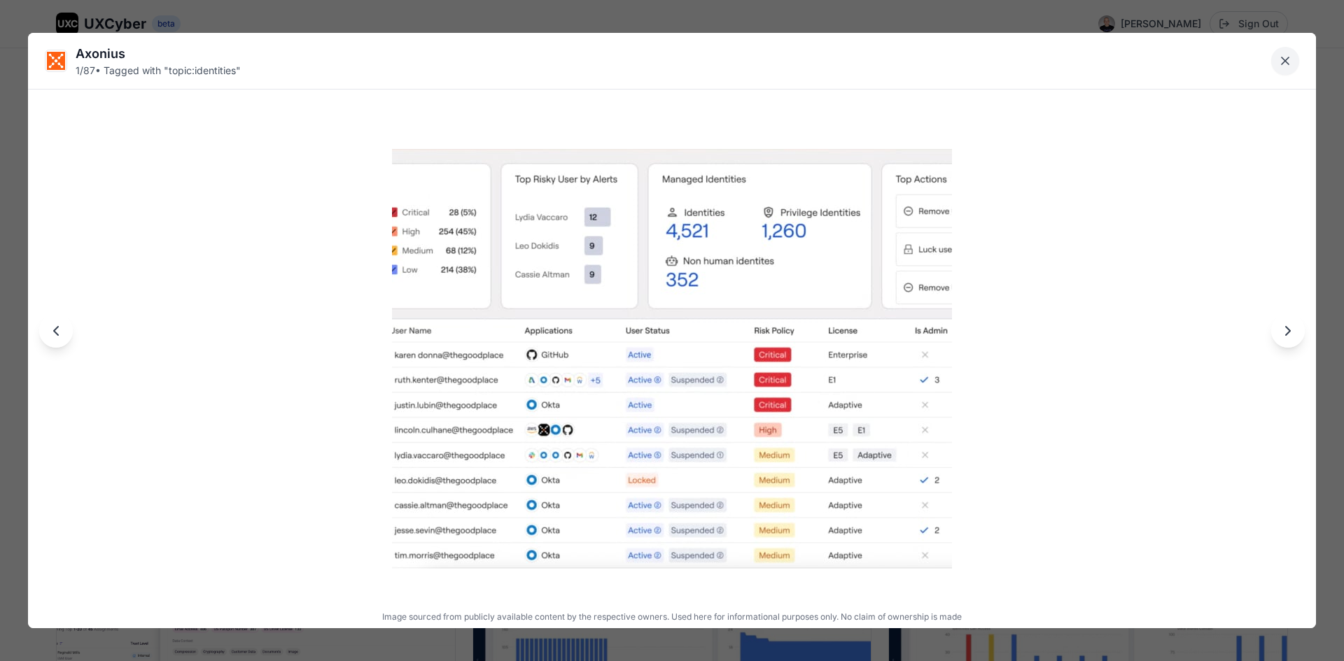
click at [1281, 60] on icon "Close lightbox" at bounding box center [1285, 61] width 14 height 14
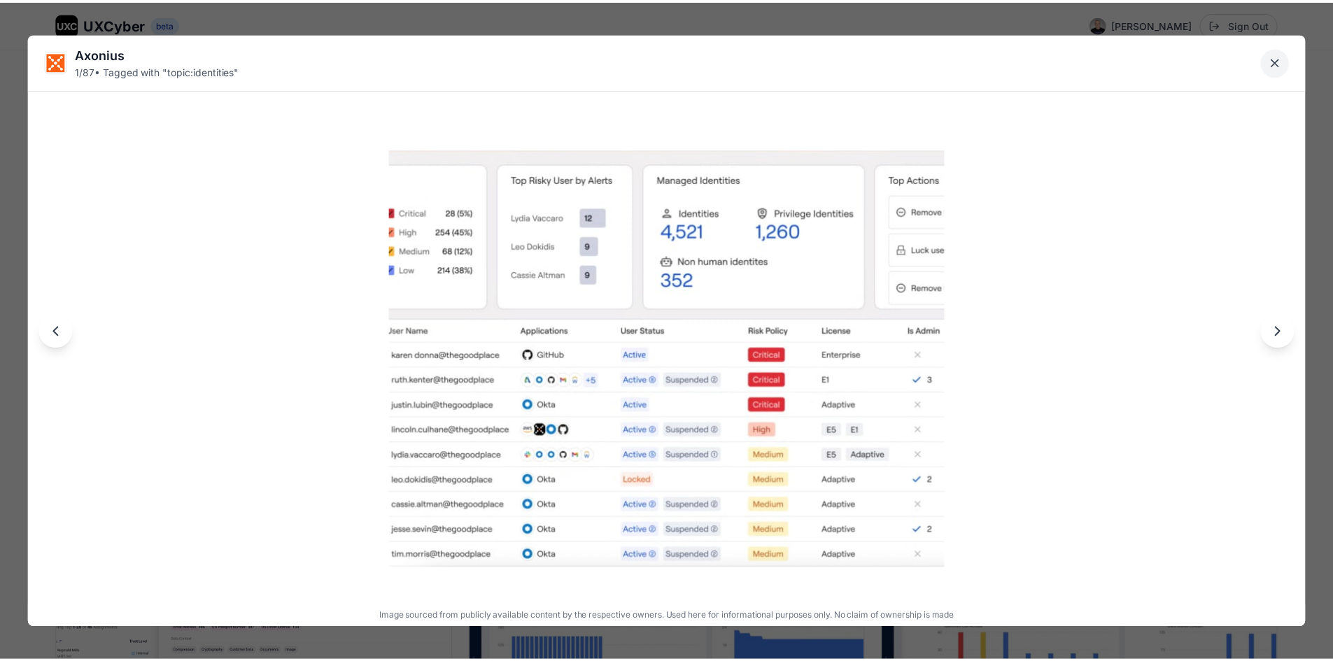
scroll to position [4898, 0]
